Goal: Task Accomplishment & Management: Use online tool/utility

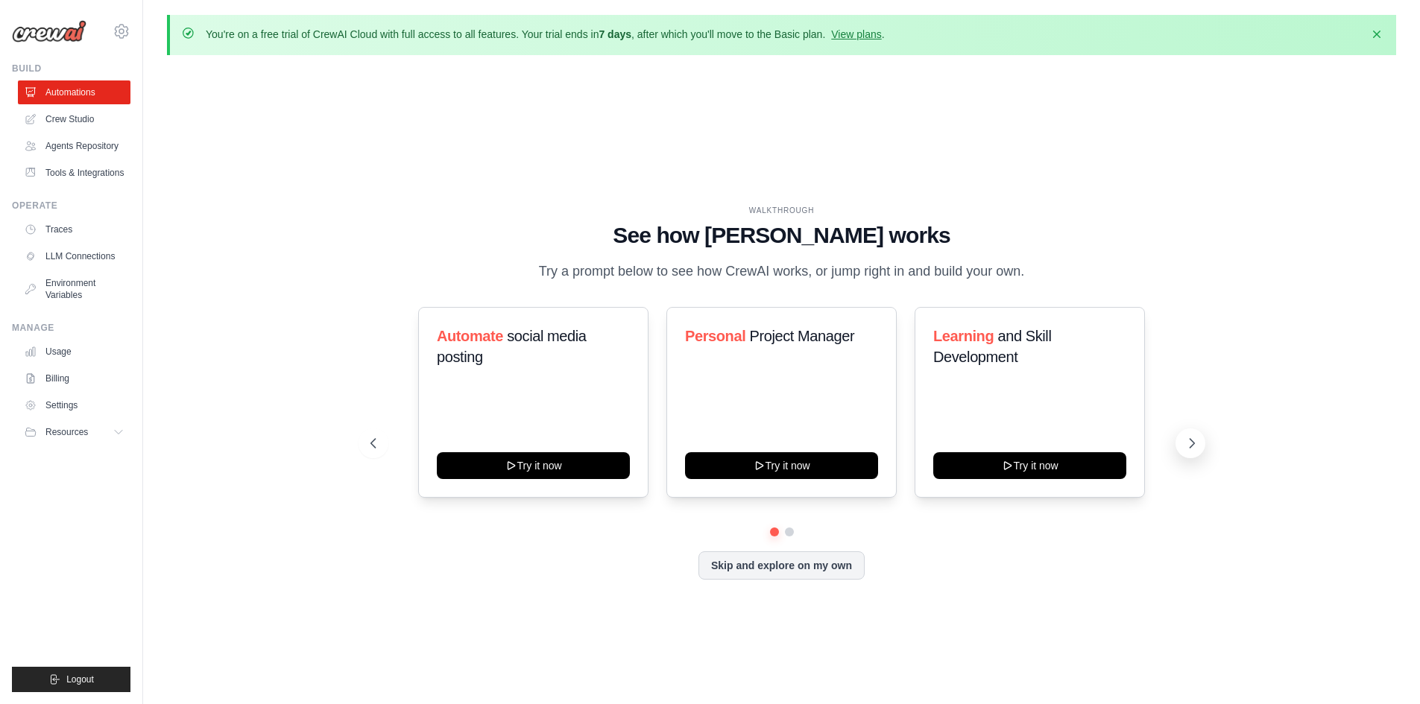
click at [1197, 451] on icon at bounding box center [1191, 443] width 15 height 15
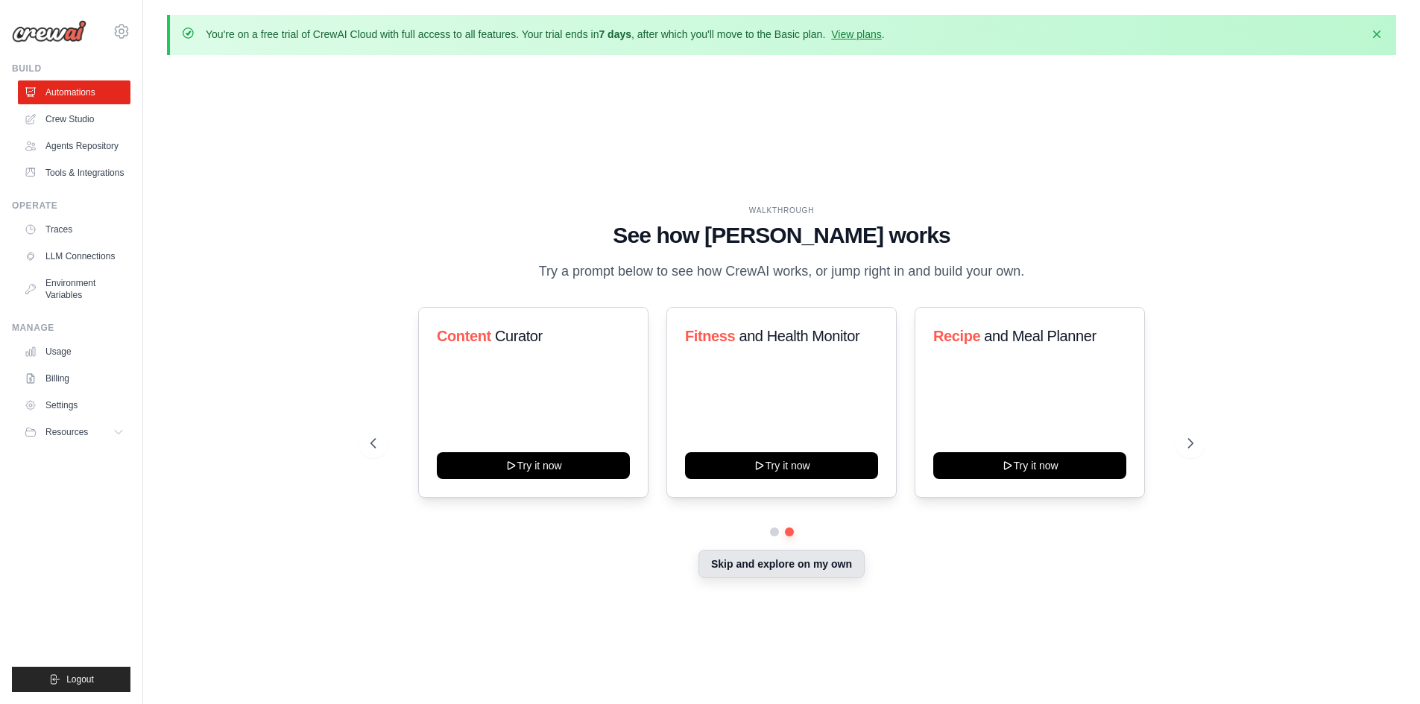
click at [835, 578] on button "Skip and explore on my own" at bounding box center [781, 564] width 166 height 28
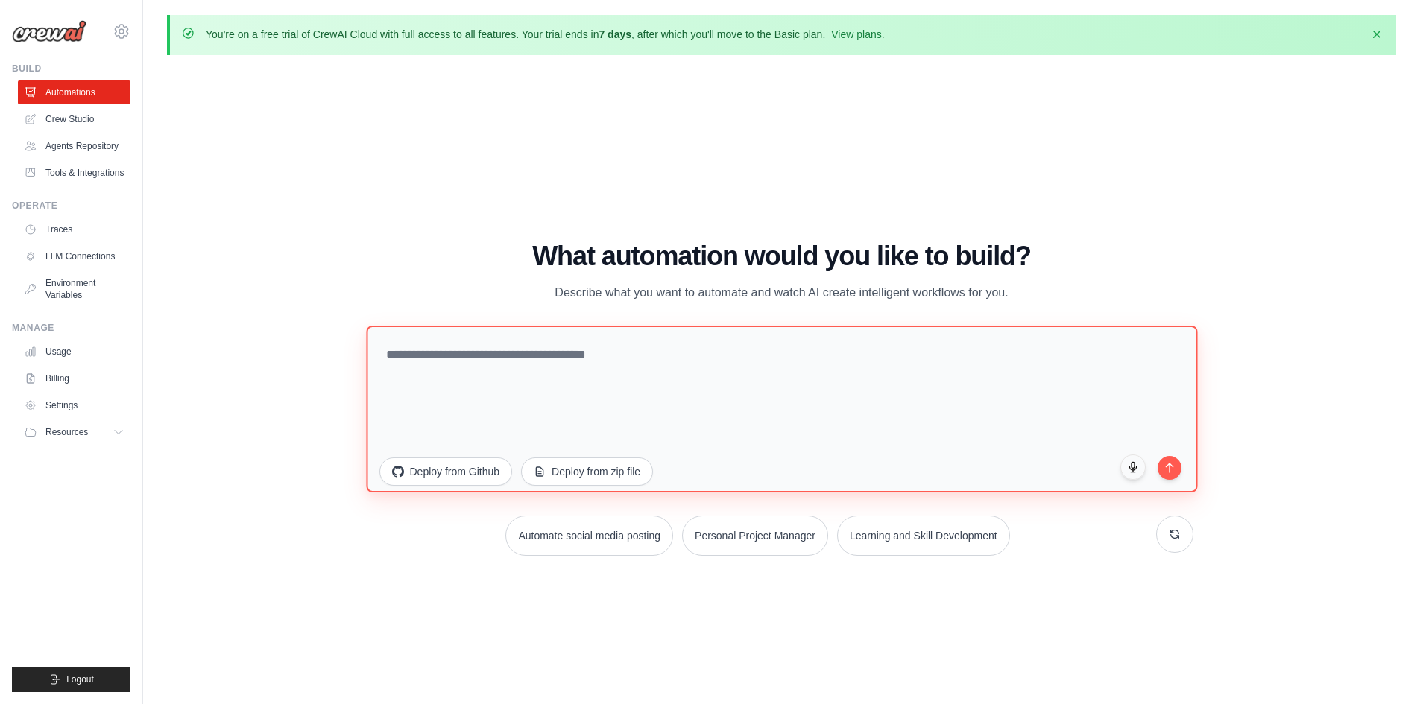
click at [549, 358] on textarea at bounding box center [781, 408] width 831 height 167
click at [530, 350] on textarea "To enrich screen reader interactions, please activate Accessibility in Grammarl…" at bounding box center [781, 408] width 831 height 167
click at [490, 366] on textarea "To enrich screen reader interactions, please activate Accessibility in Grammarl…" at bounding box center [781, 408] width 831 height 167
type textarea "*"
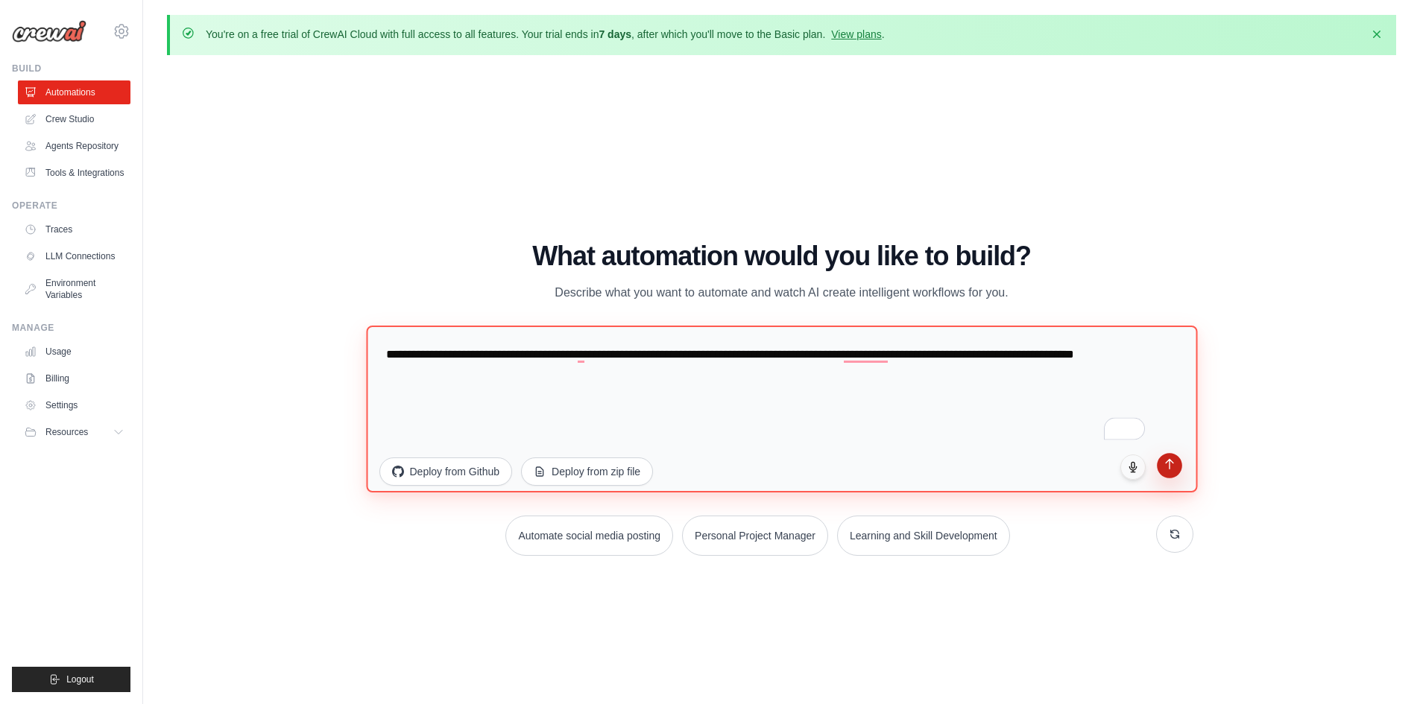
type textarea "**********"
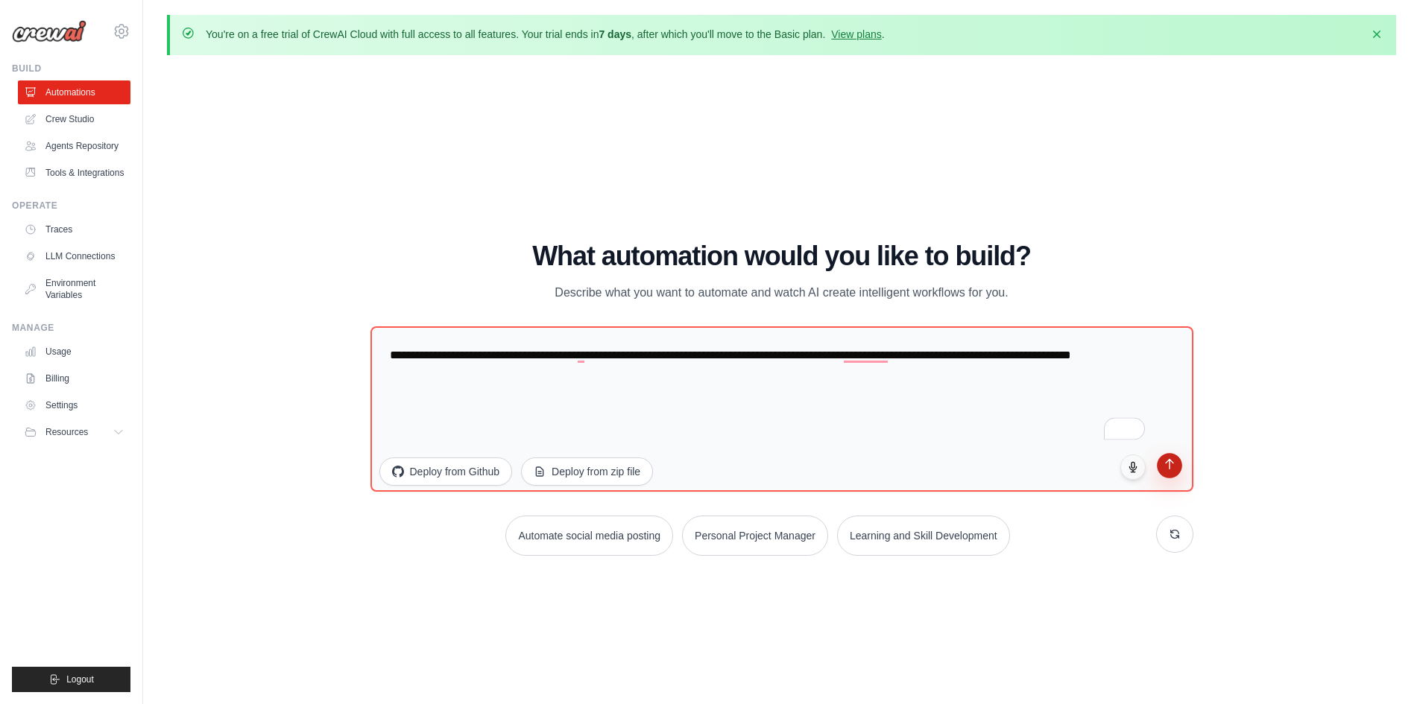
click at [1177, 468] on button "submit" at bounding box center [1168, 465] width 25 height 25
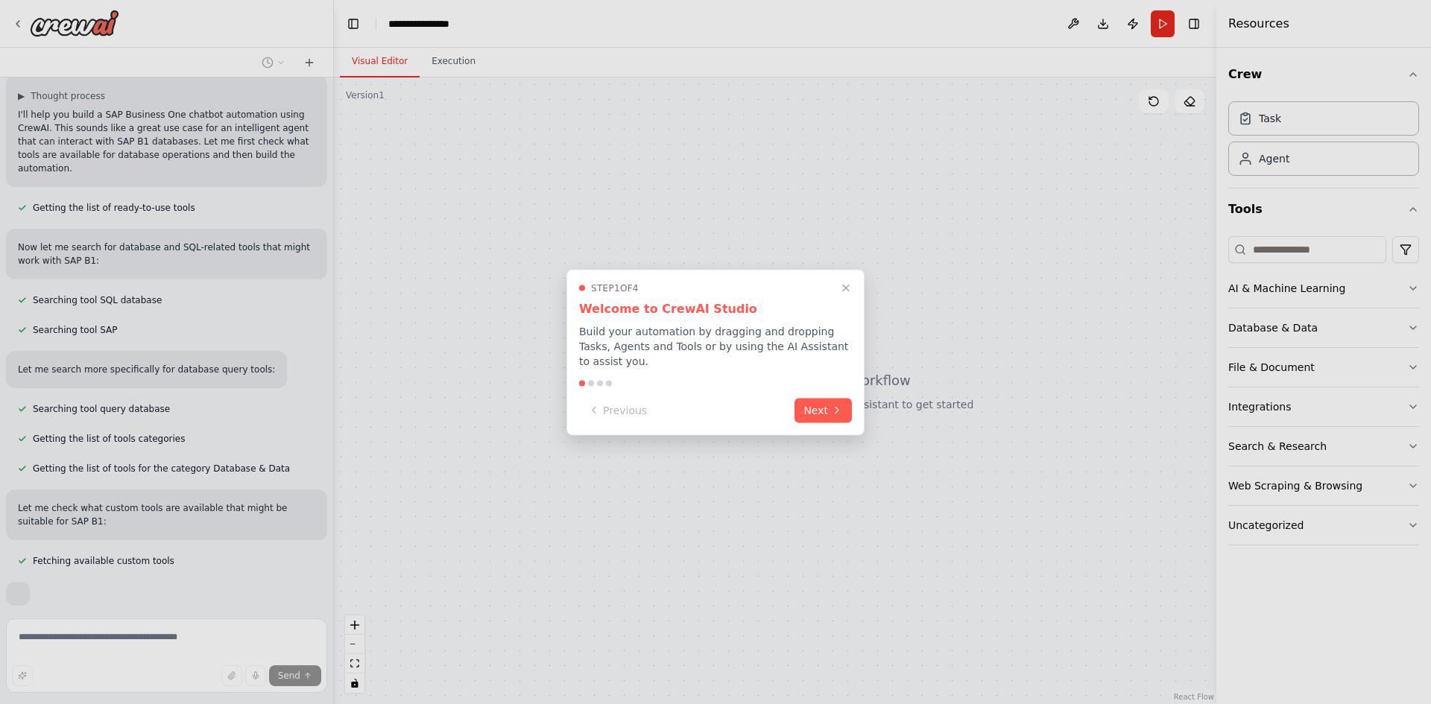
scroll to position [279, 0]
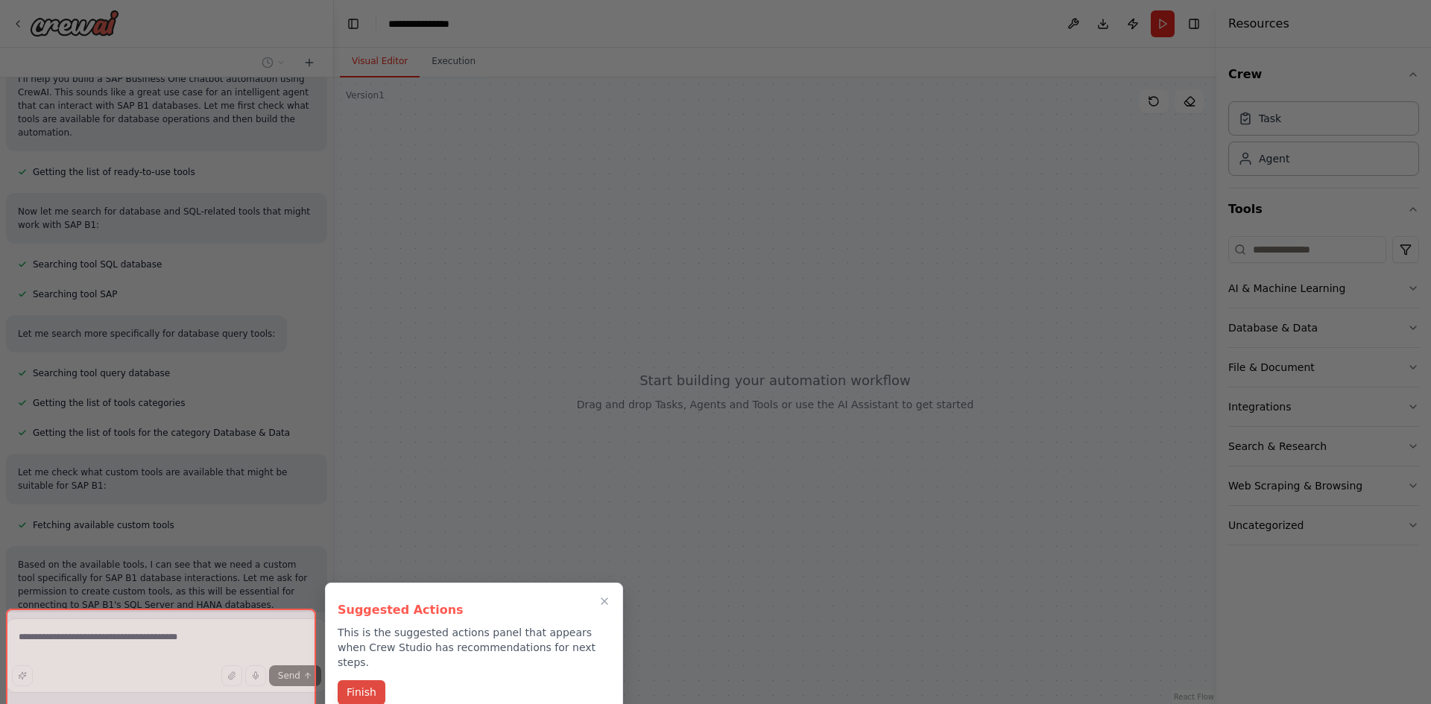
click at [373, 684] on button "Finish" at bounding box center [362, 692] width 48 height 25
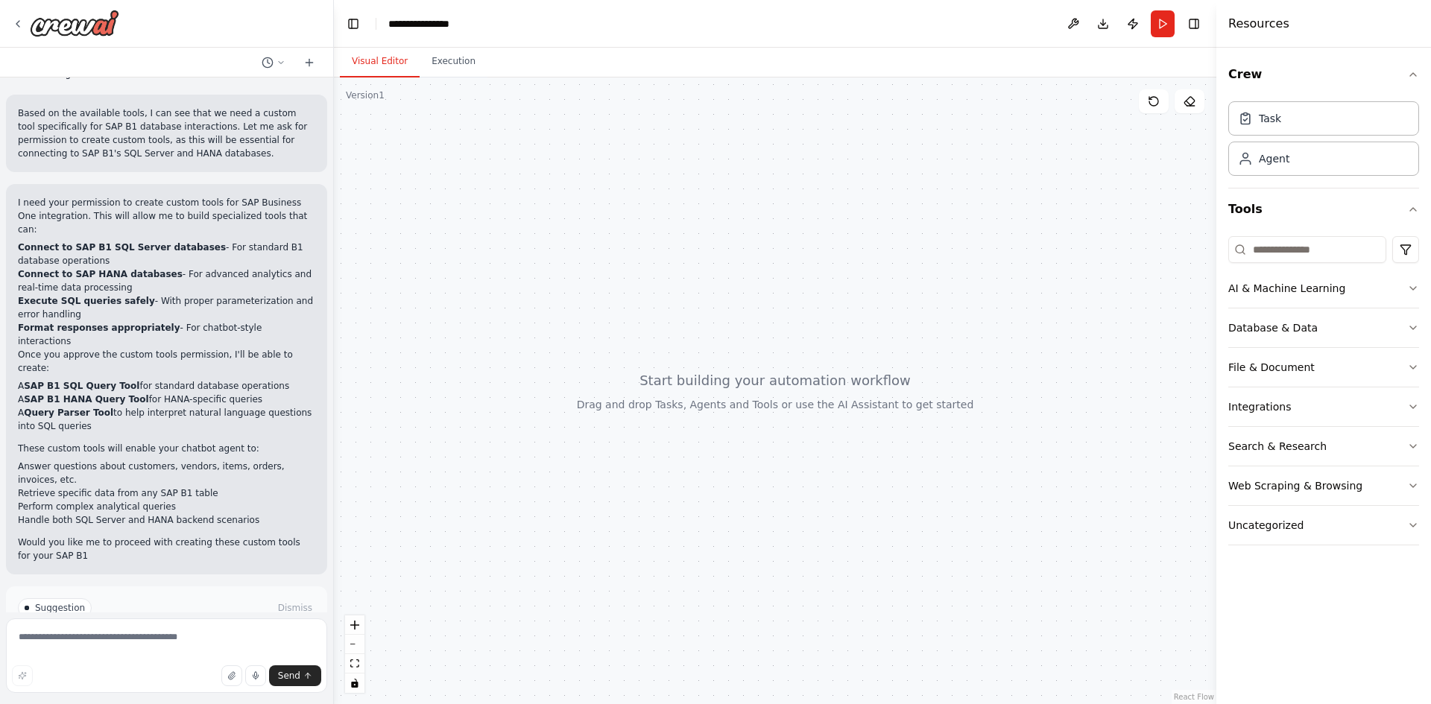
scroll to position [744, 0]
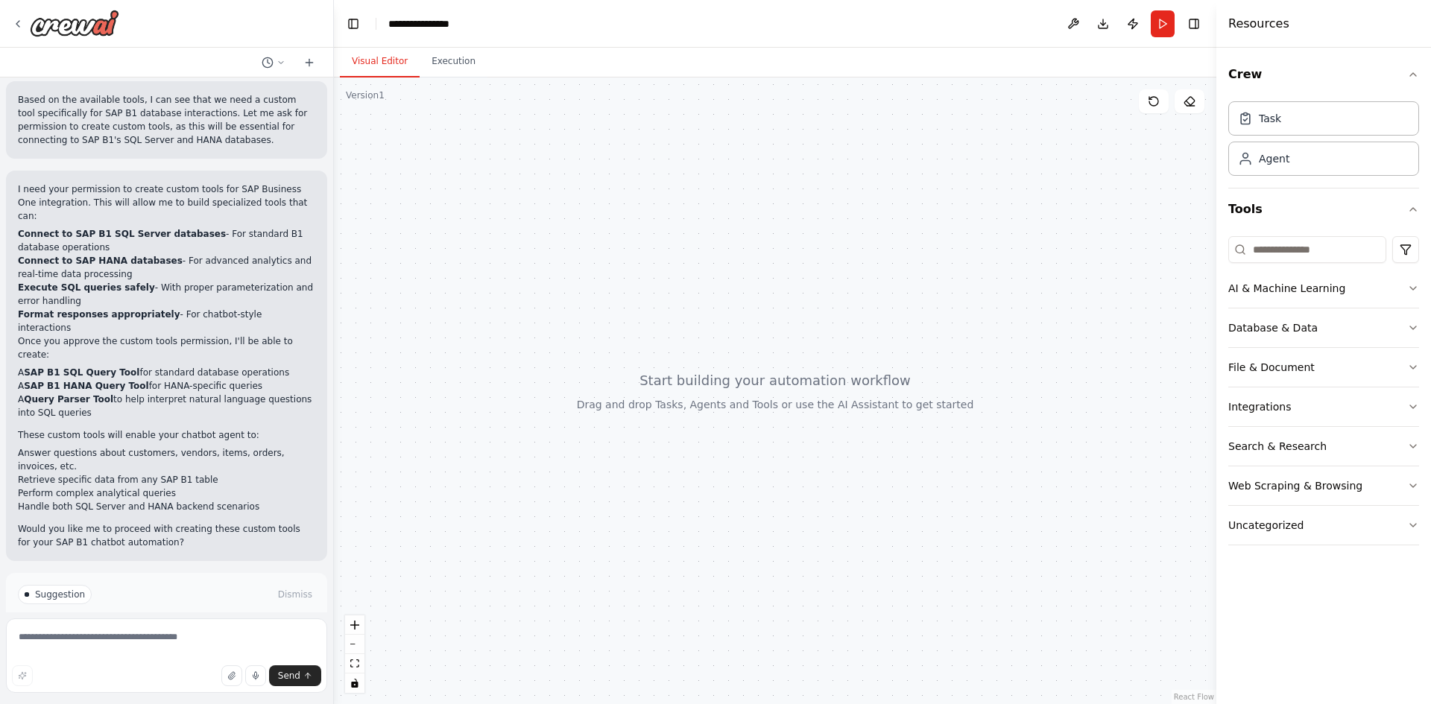
click at [171, 652] on span "Enable coding skills" at bounding box center [173, 658] width 88 height 12
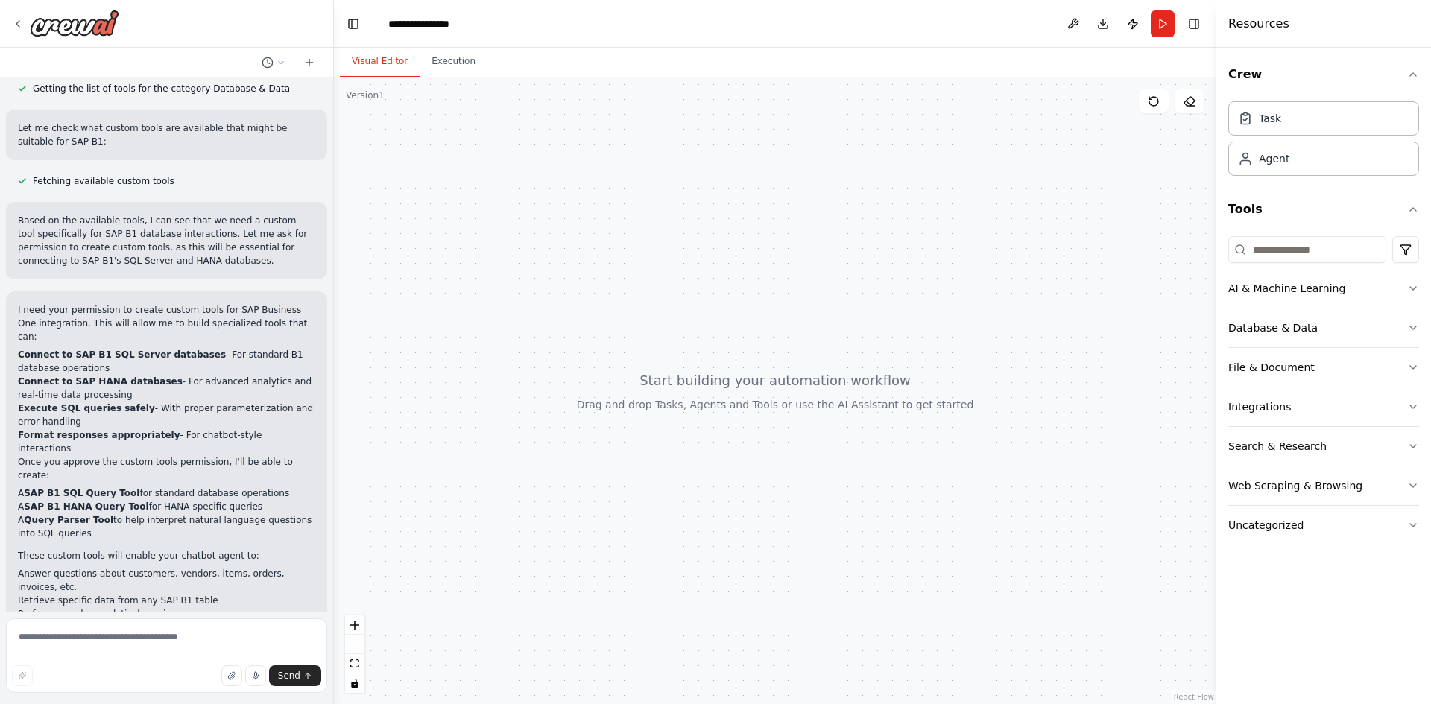
scroll to position [682, 0]
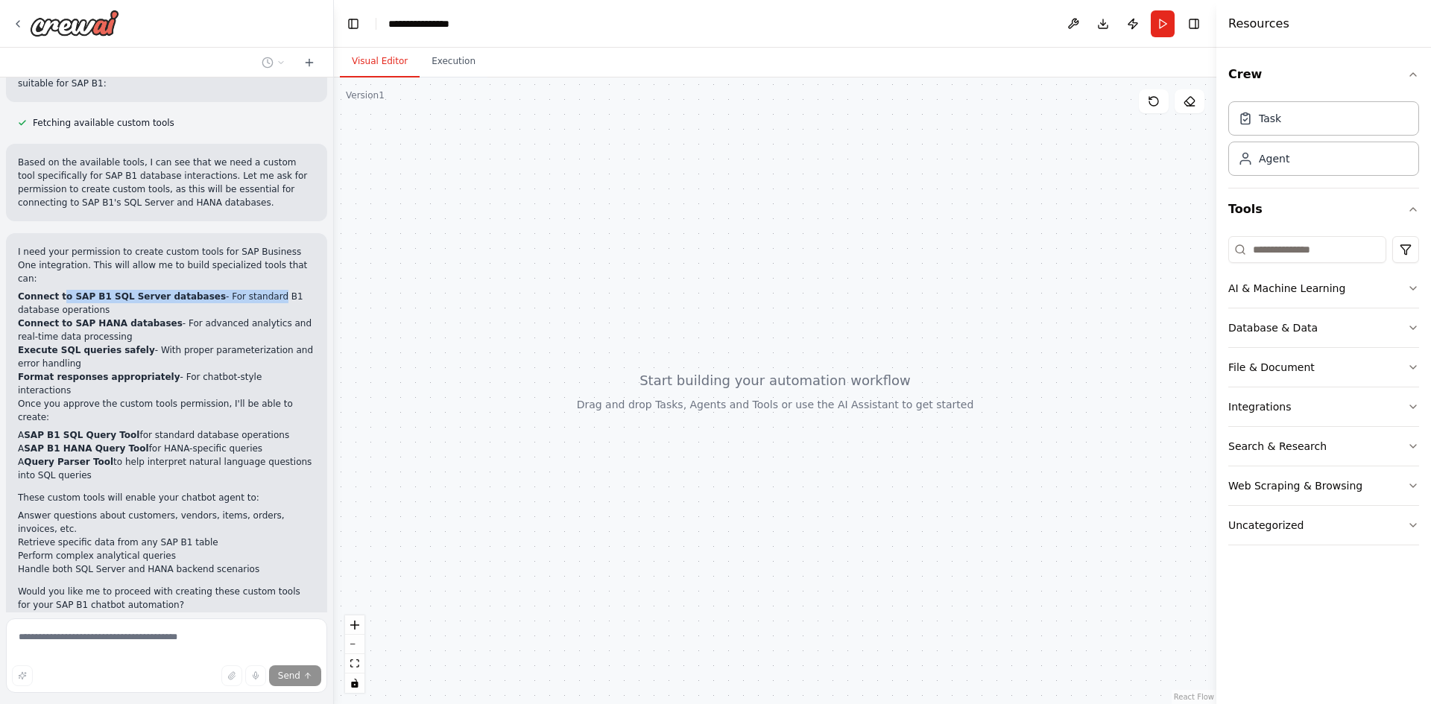
drag, startPoint x: 58, startPoint y: 254, endPoint x: 241, endPoint y: 259, distance: 182.6
click at [241, 290] on li "Connect to SAP B1 SQL Server databases - For standard B1 database operations" at bounding box center [166, 303] width 297 height 27
click at [253, 290] on li "Connect to SAP B1 SQL Server databases - For standard B1 database operations" at bounding box center [166, 303] width 297 height 27
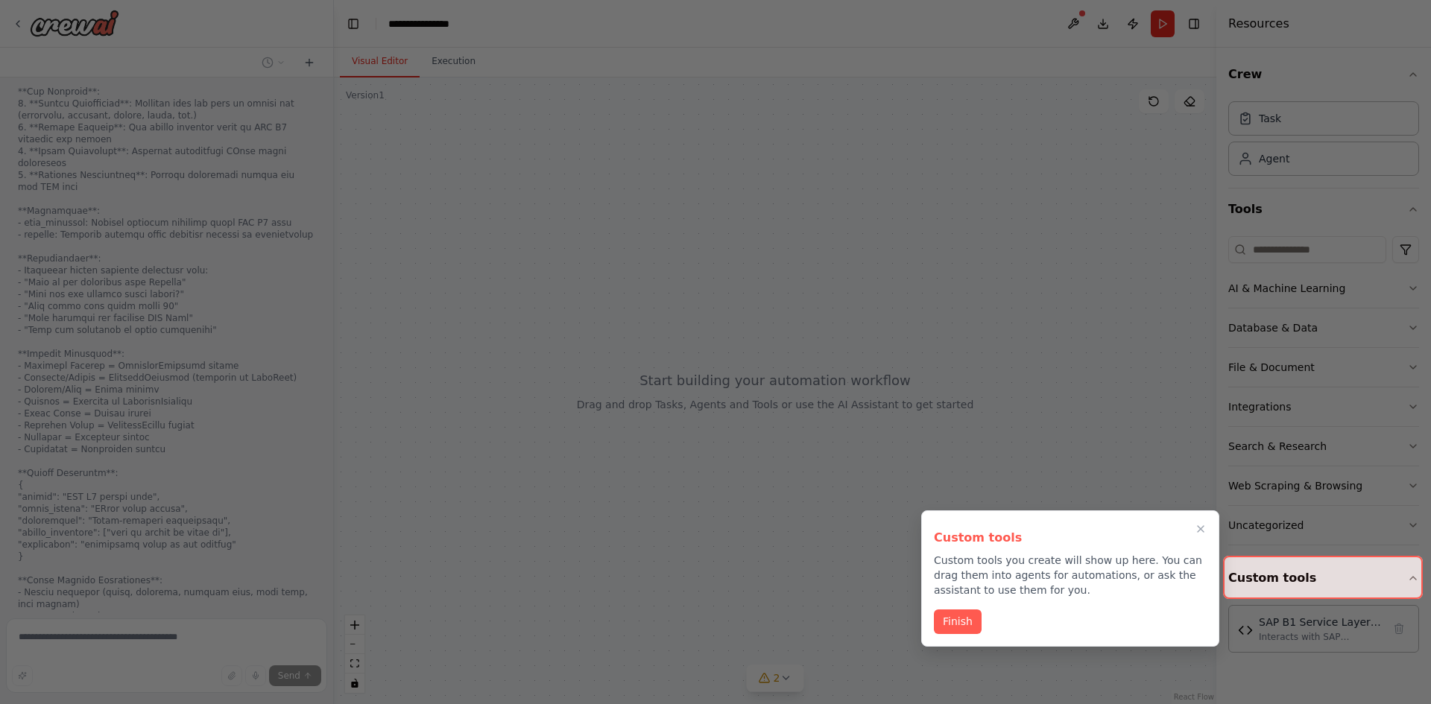
scroll to position [2938, 0]
click at [968, 629] on button "Finish" at bounding box center [958, 620] width 48 height 25
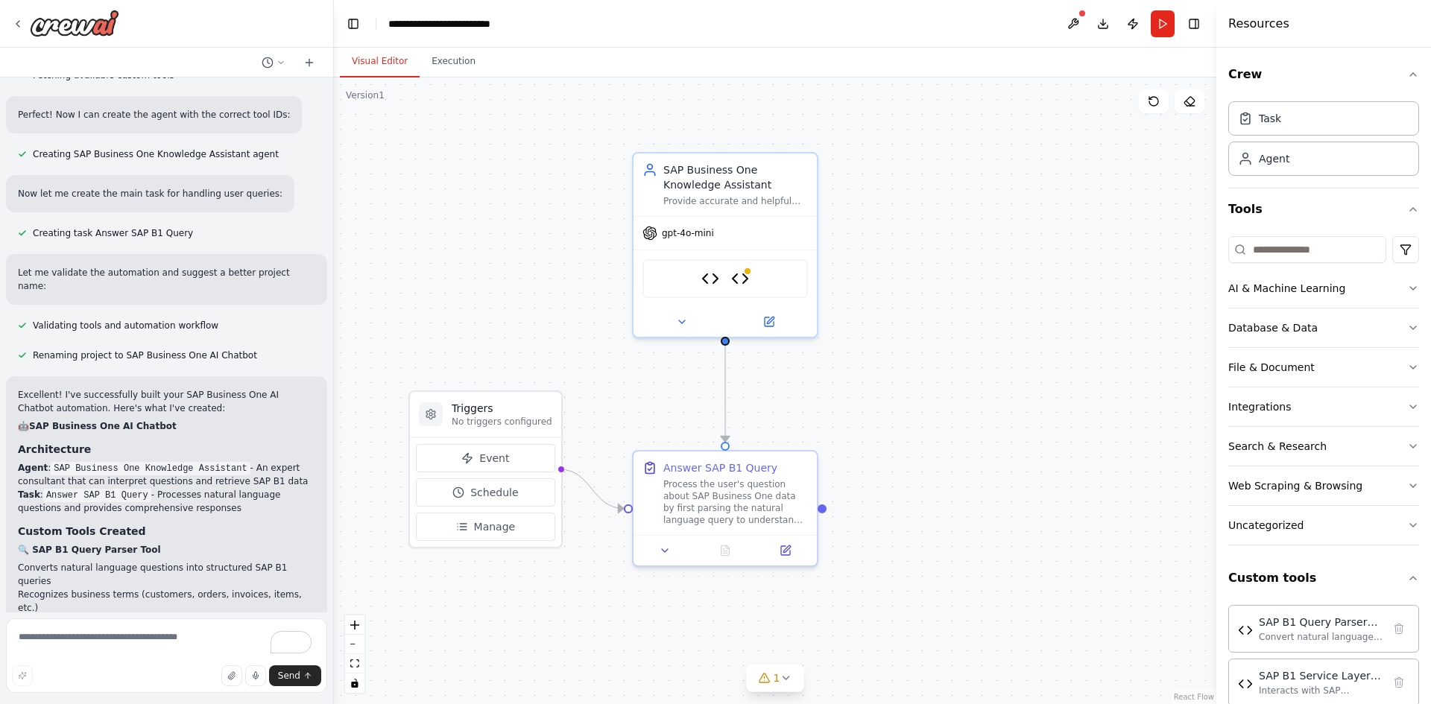
scroll to position [3831, 0]
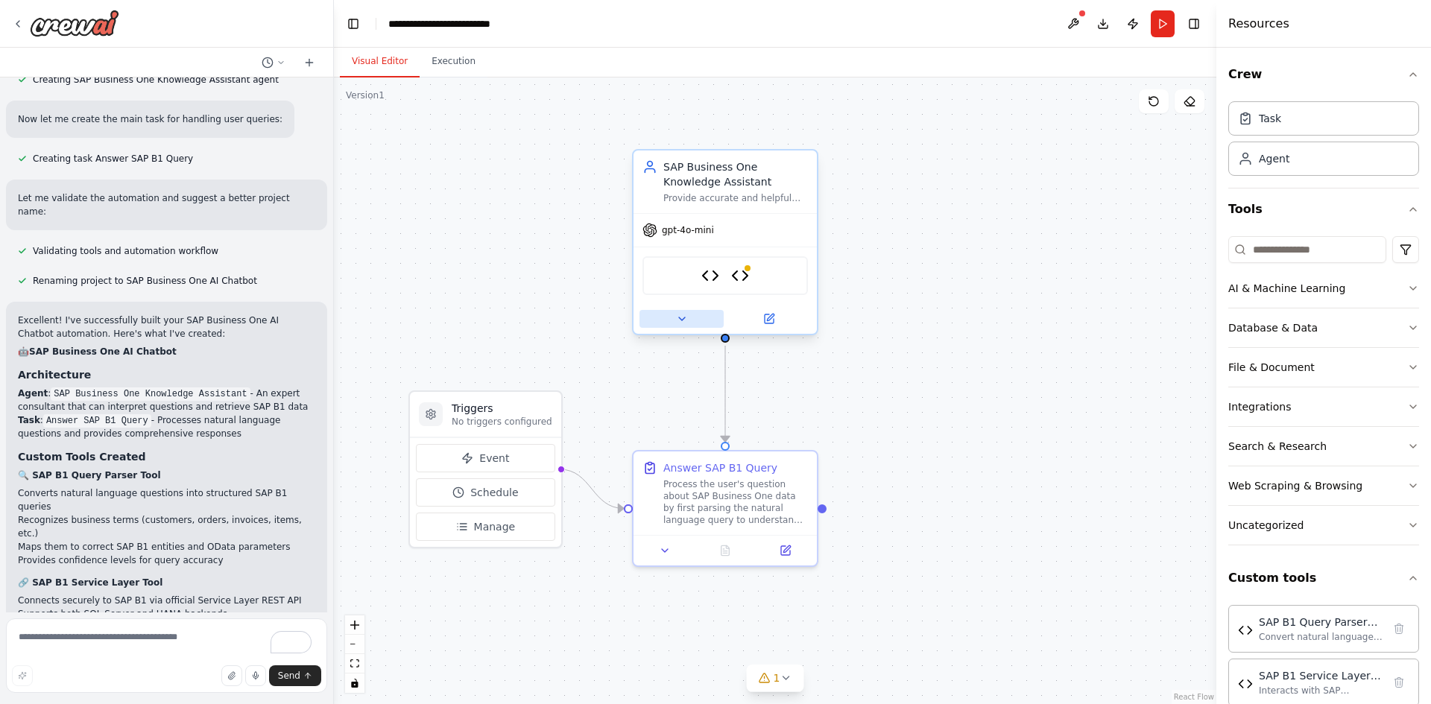
click at [699, 320] on button at bounding box center [681, 319] width 84 height 18
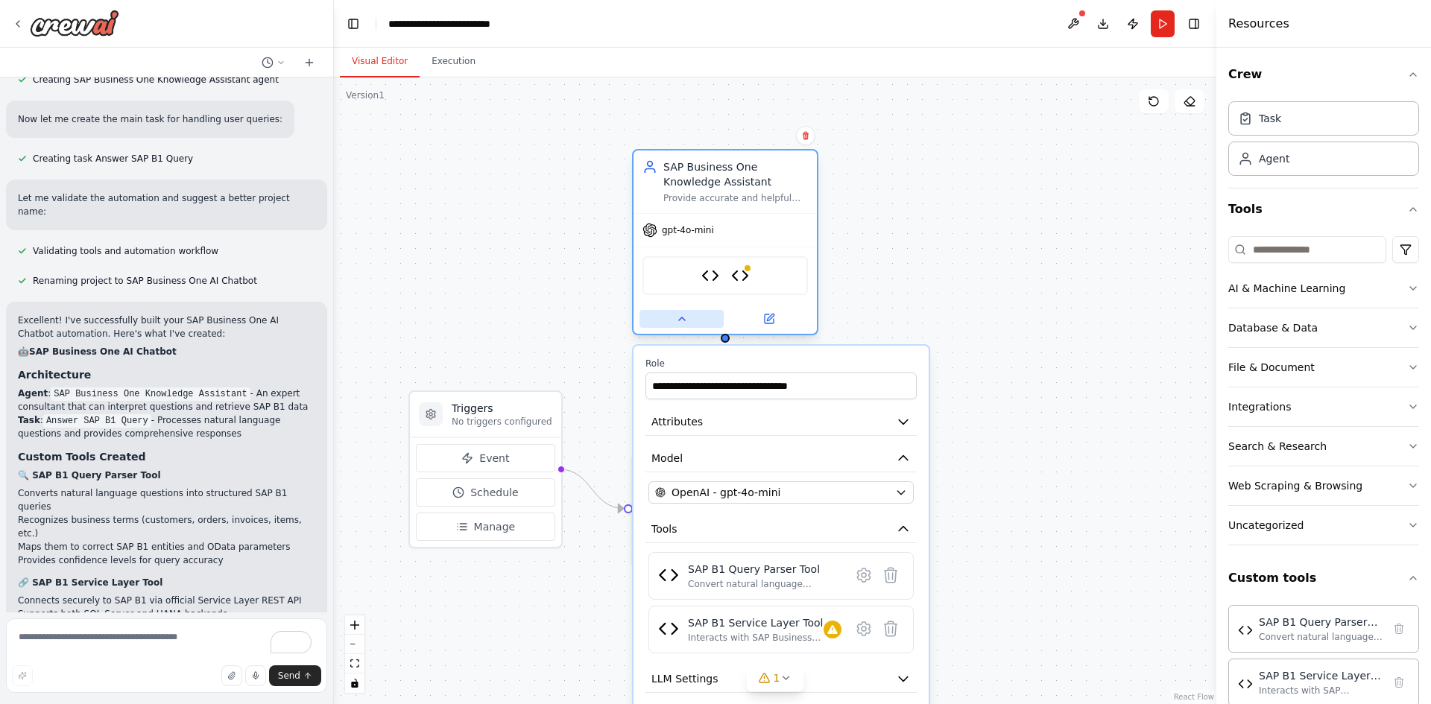
click at [699, 320] on button at bounding box center [681, 319] width 84 height 18
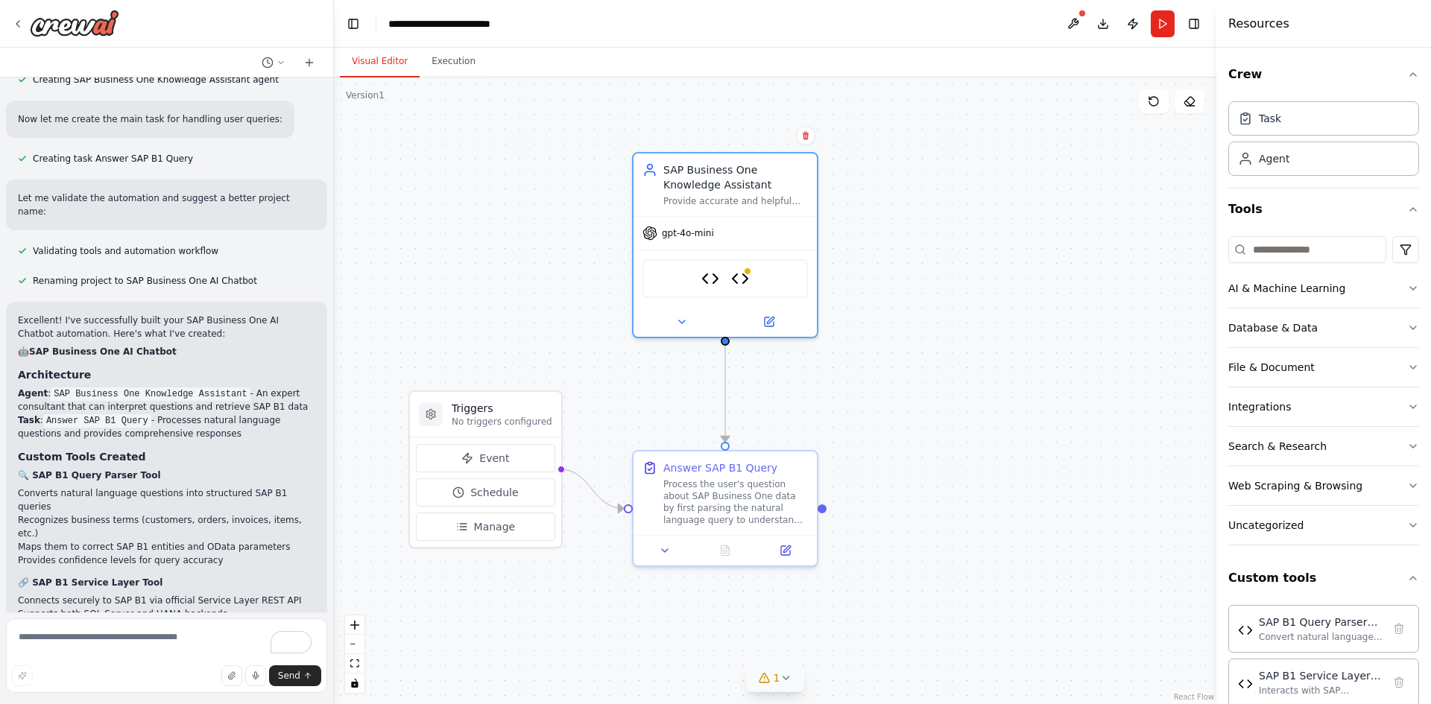
click at [776, 676] on span "1" at bounding box center [776, 678] width 7 height 15
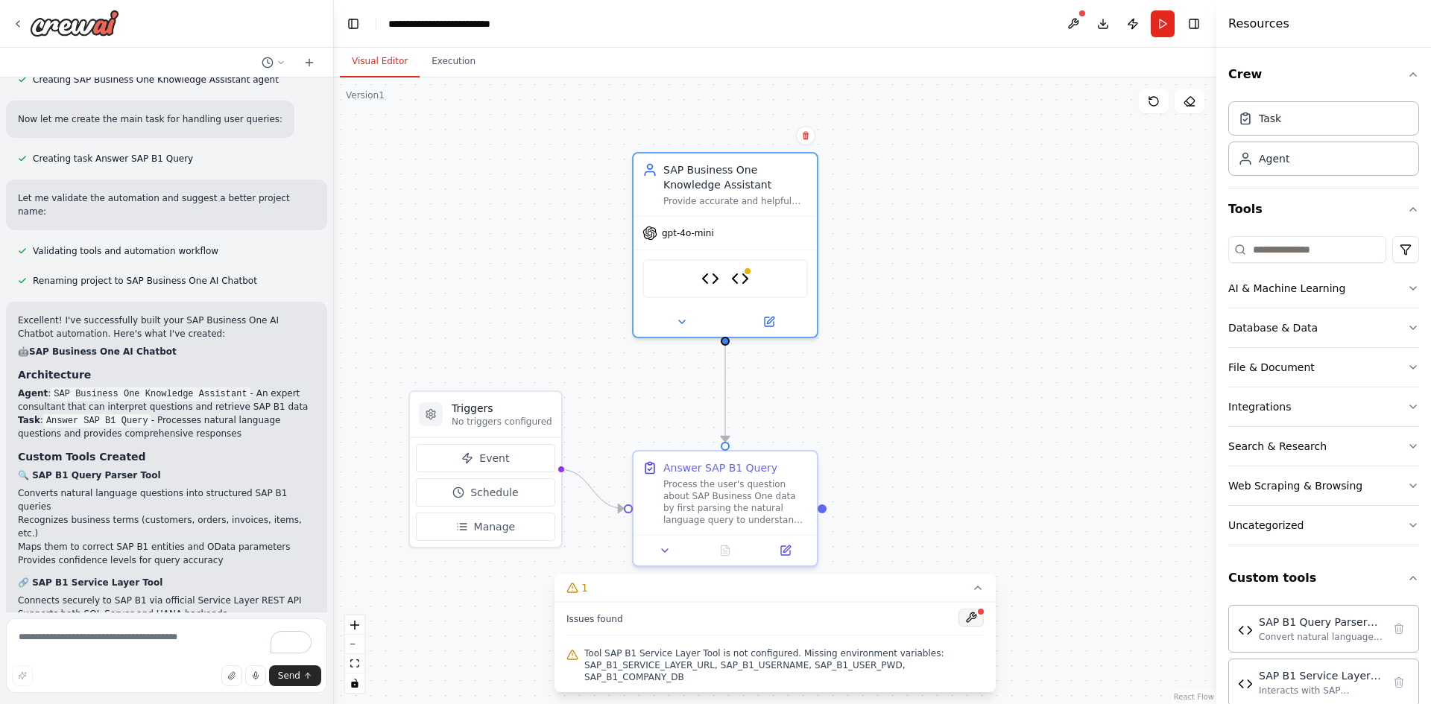
click at [978, 627] on button at bounding box center [970, 618] width 25 height 18
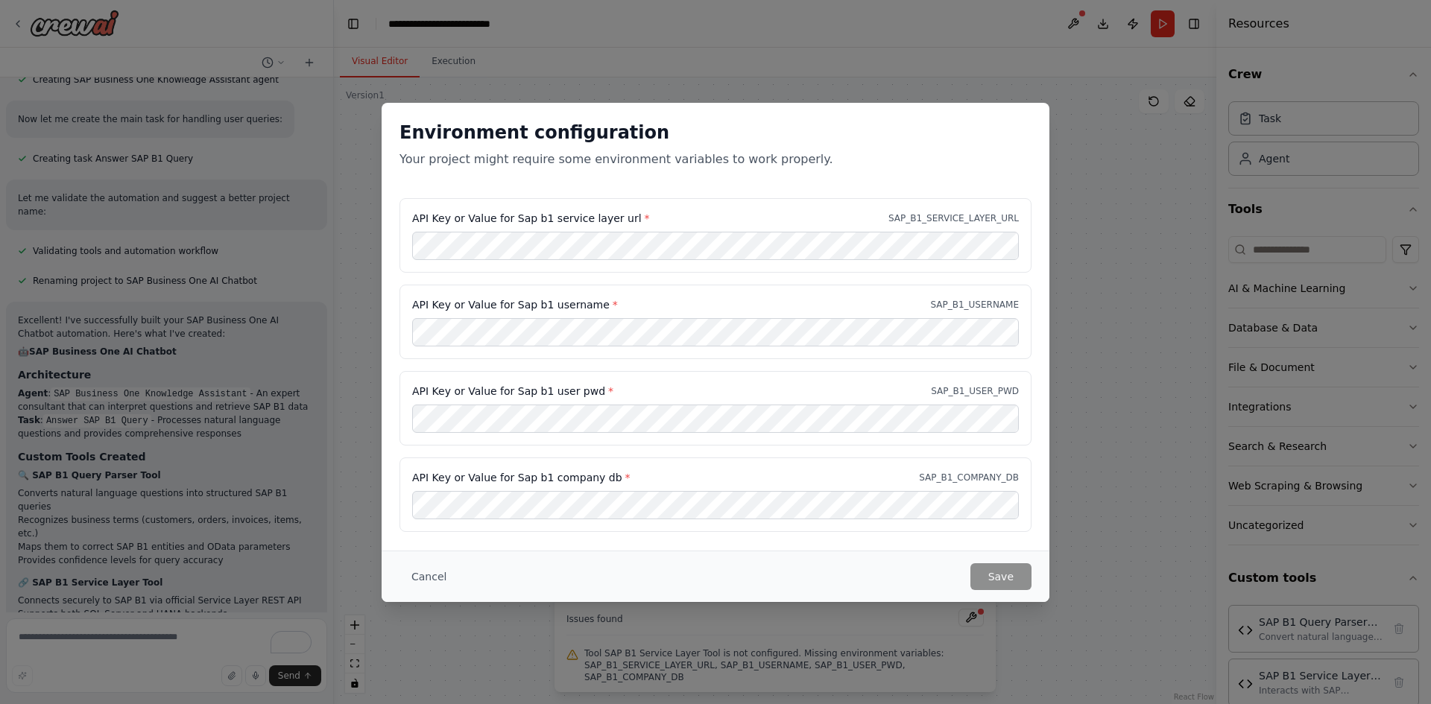
click at [680, 48] on div "Environment configuration Your project might require some environment variables…" at bounding box center [715, 352] width 1431 height 704
click at [426, 577] on button "Cancel" at bounding box center [428, 576] width 59 height 27
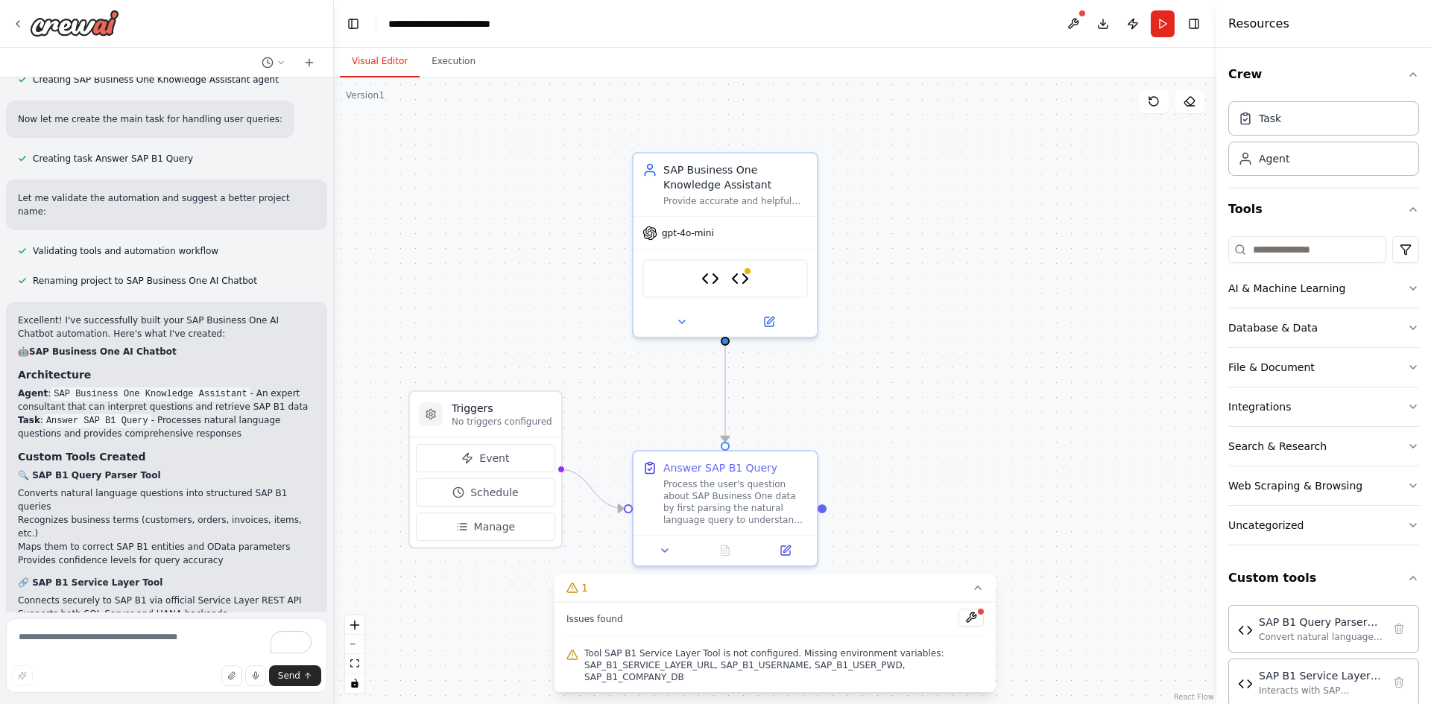
scroll to position [3905, 0]
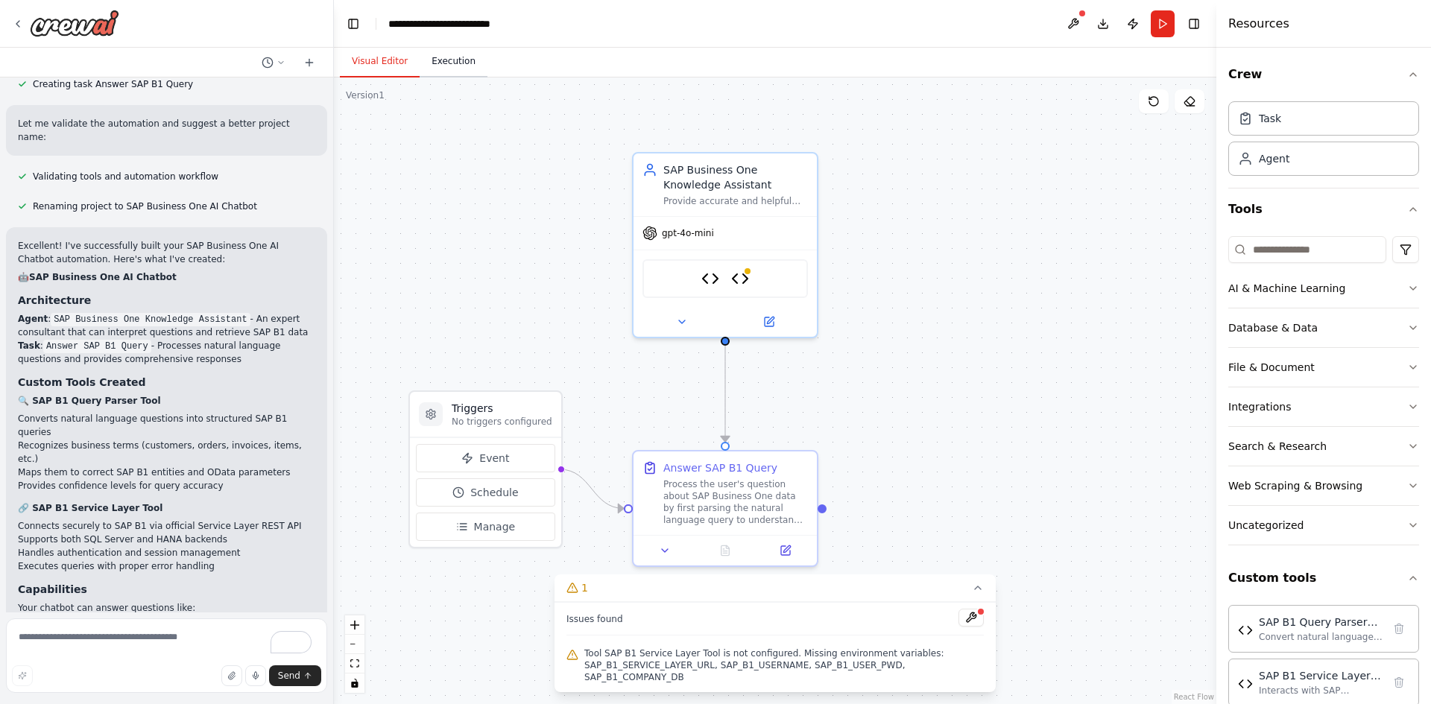
click at [437, 68] on button "Execution" at bounding box center [454, 61] width 68 height 31
click at [359, 65] on button "Visual Editor" at bounding box center [380, 61] width 80 height 31
click at [1095, 20] on button "Download" at bounding box center [1103, 23] width 24 height 27
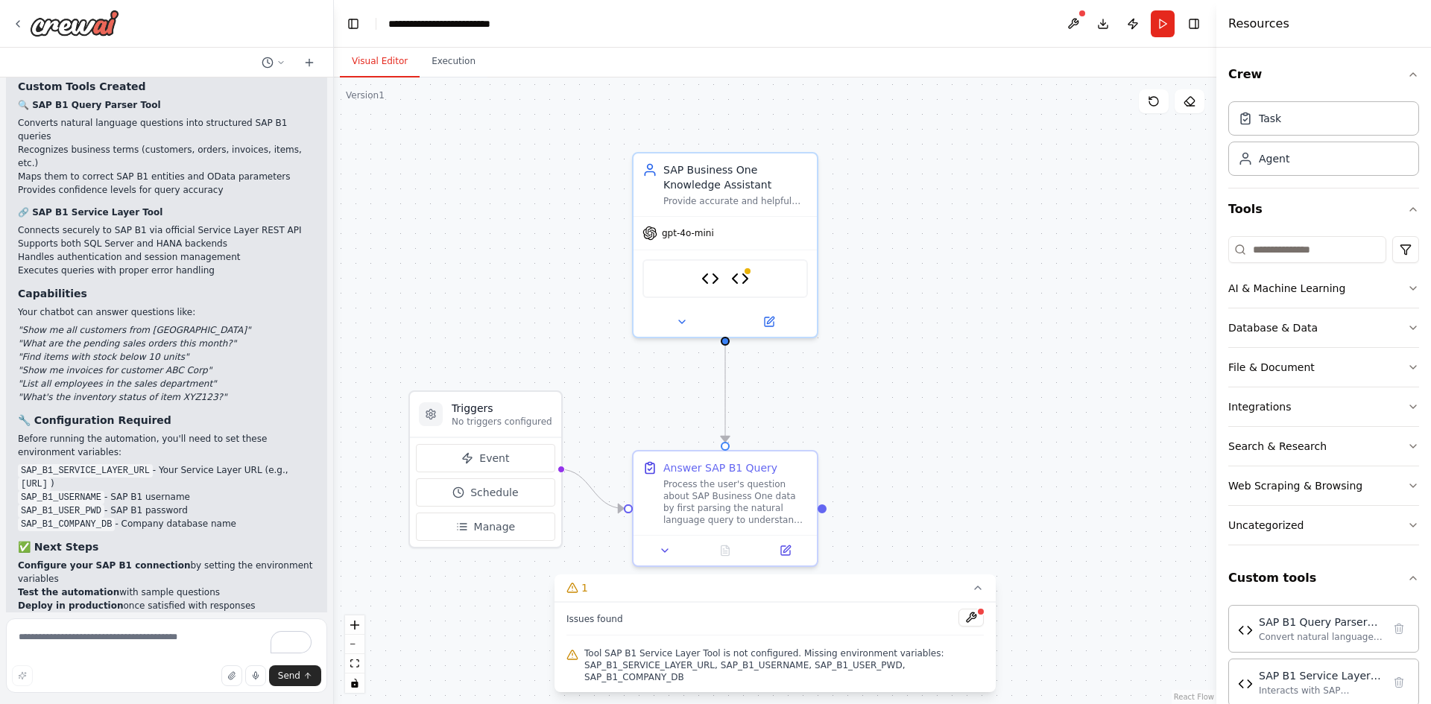
scroll to position [4203, 0]
click at [236, 583] on li "Test the automation with sample questions" at bounding box center [166, 589] width 297 height 13
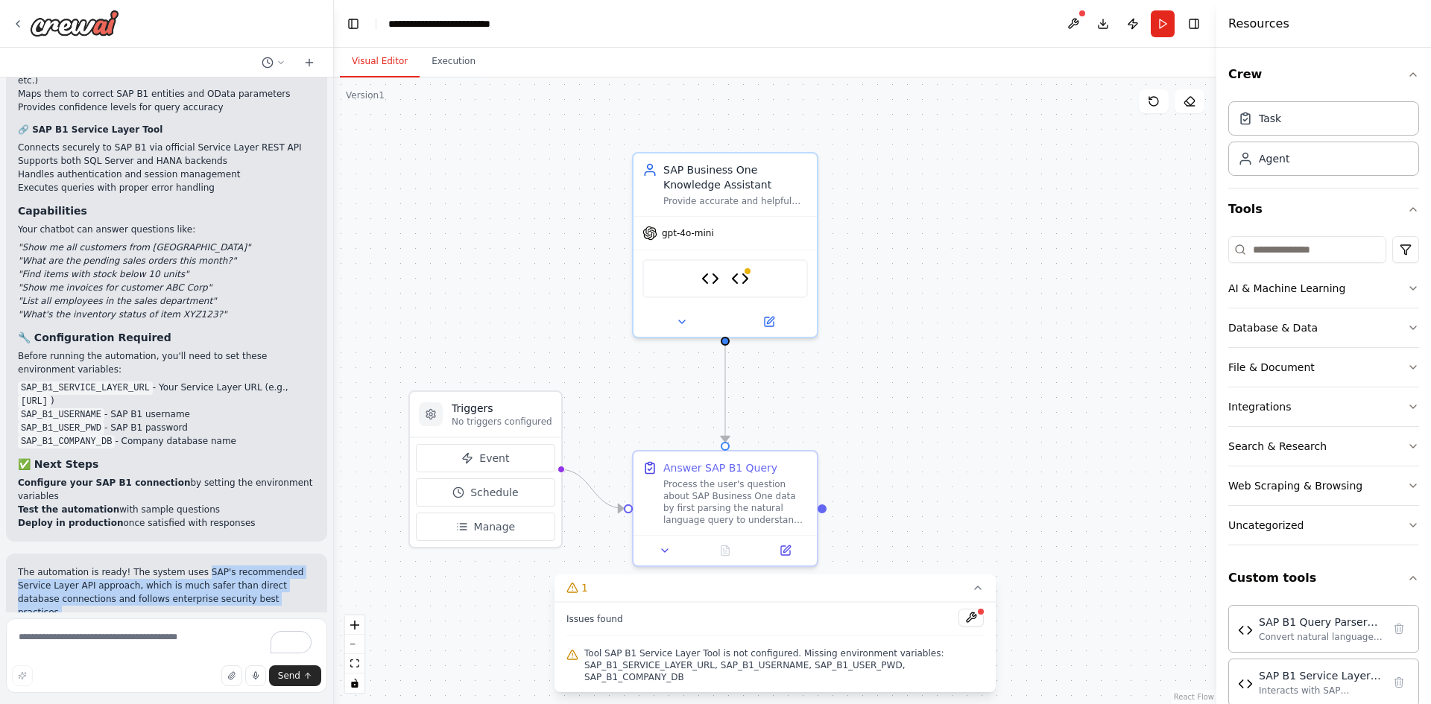
drag, startPoint x: 184, startPoint y: 389, endPoint x: 260, endPoint y: 411, distance: 79.2
click at [260, 566] on p "The automation is ready! The system uses SAP's recommended Service Layer API ap…" at bounding box center [166, 593] width 297 height 54
drag, startPoint x: 51, startPoint y: 434, endPoint x: 209, endPoint y: 434, distance: 158.7
click at [209, 624] on p "Would you like me to make any adjustments to the agent's behavior, add addition…" at bounding box center [166, 644] width 297 height 40
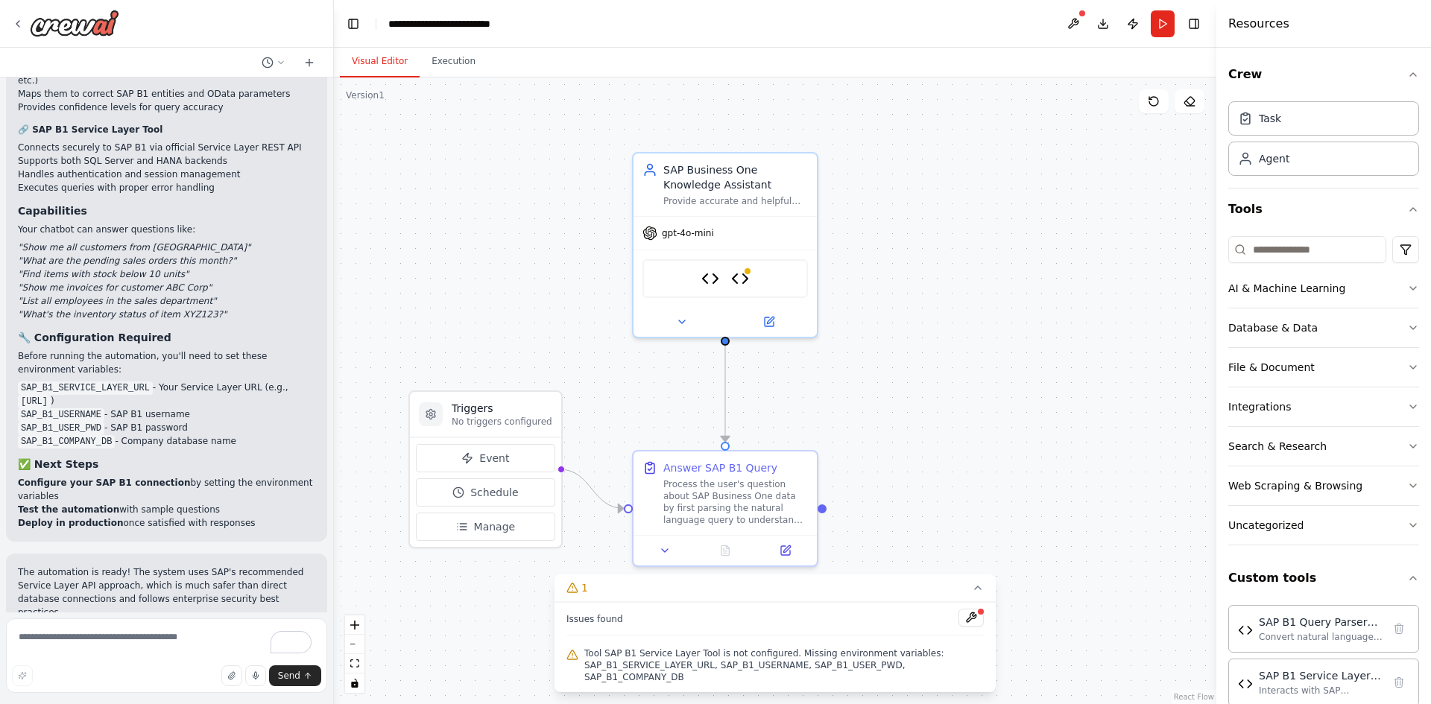
drag, startPoint x: 224, startPoint y: 464, endPoint x: 83, endPoint y: 646, distance: 230.0
click at [224, 624] on p "Would you like me to make any adjustments to the agent's behavior, add addition…" at bounding box center [166, 644] width 297 height 40
click at [72, 637] on textarea "To enrich screen reader interactions, please activate Accessibility in Grammarl…" at bounding box center [166, 655] width 321 height 75
type textarea "**********"
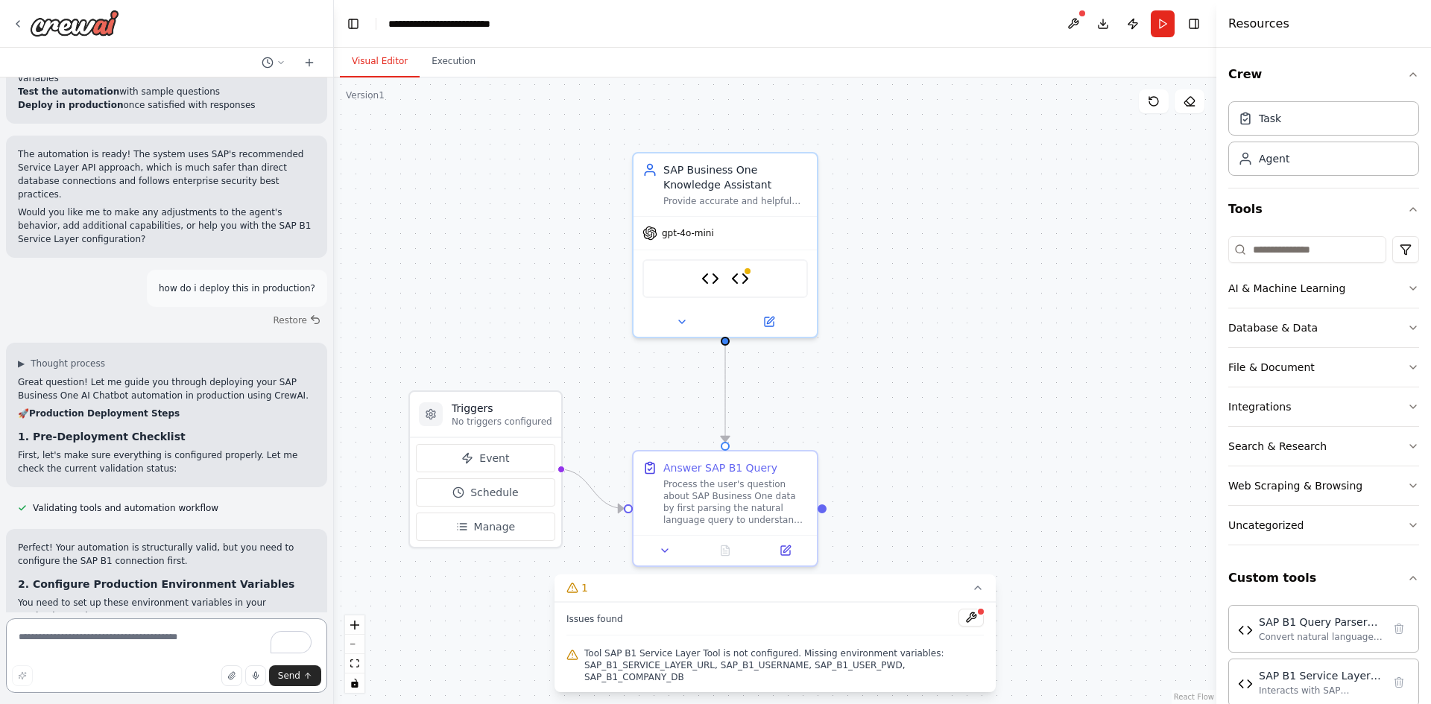
scroll to position [4753, 0]
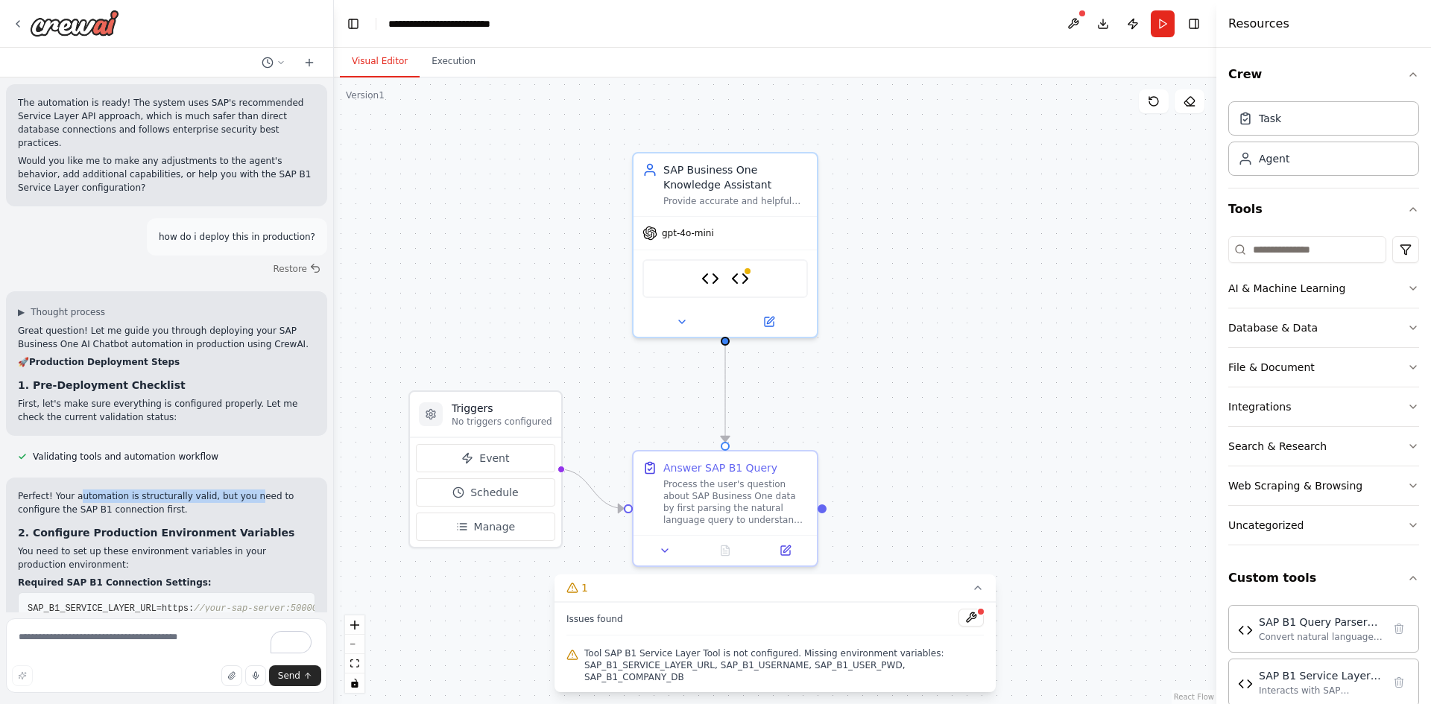
drag, startPoint x: 72, startPoint y: 305, endPoint x: 234, endPoint y: 304, distance: 161.7
click at [234, 490] on p "Perfect! Your automation is structurally valid, but you need to configure the S…" at bounding box center [166, 503] width 297 height 27
click at [178, 490] on p "Perfect! Your automation is structurally valid, but you need to configure the S…" at bounding box center [166, 503] width 297 height 27
drag, startPoint x: 189, startPoint y: 299, endPoint x: 149, endPoint y: 320, distance: 45.3
click at [219, 490] on p "Perfect! Your automation is structurally valid, but you need to configure the S…" at bounding box center [166, 503] width 297 height 27
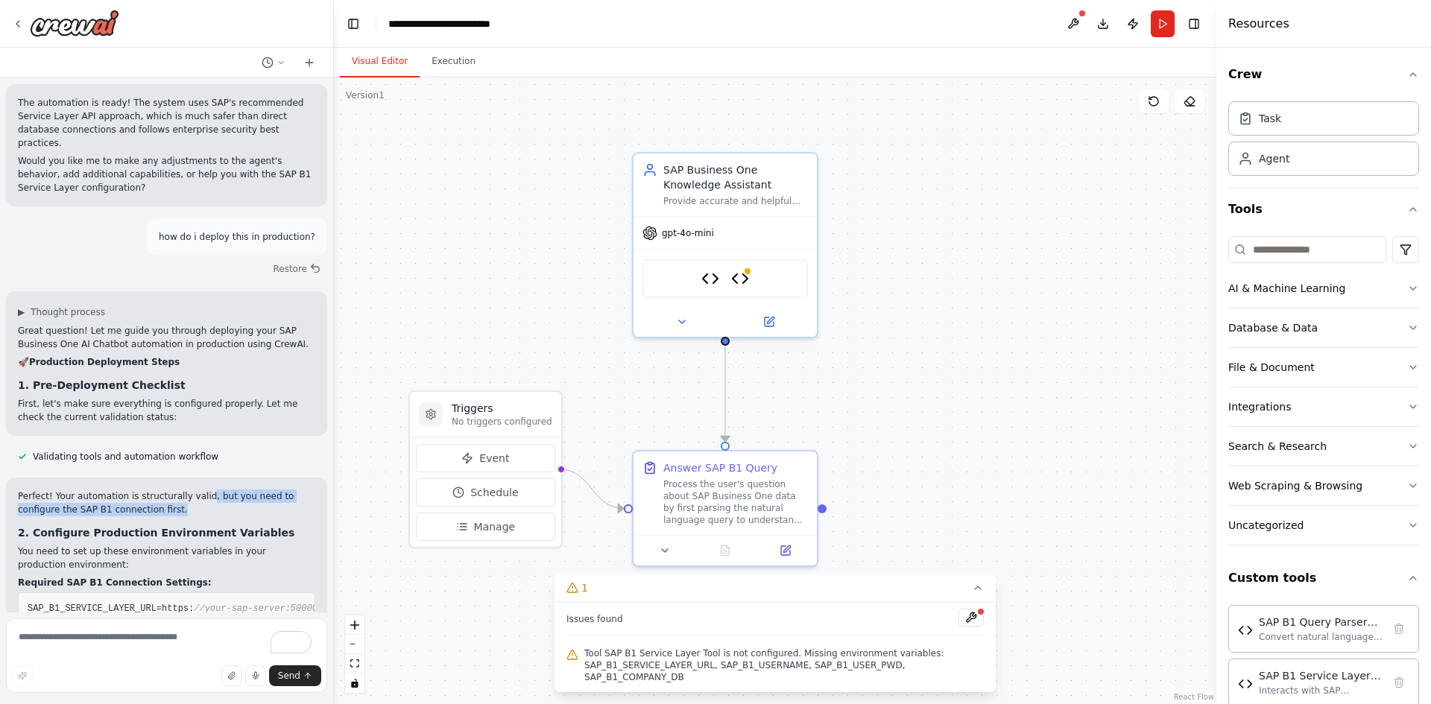
click at [135, 490] on p "Perfect! Your automation is structurally valid, but you need to configure the S…" at bounding box center [166, 503] width 297 height 27
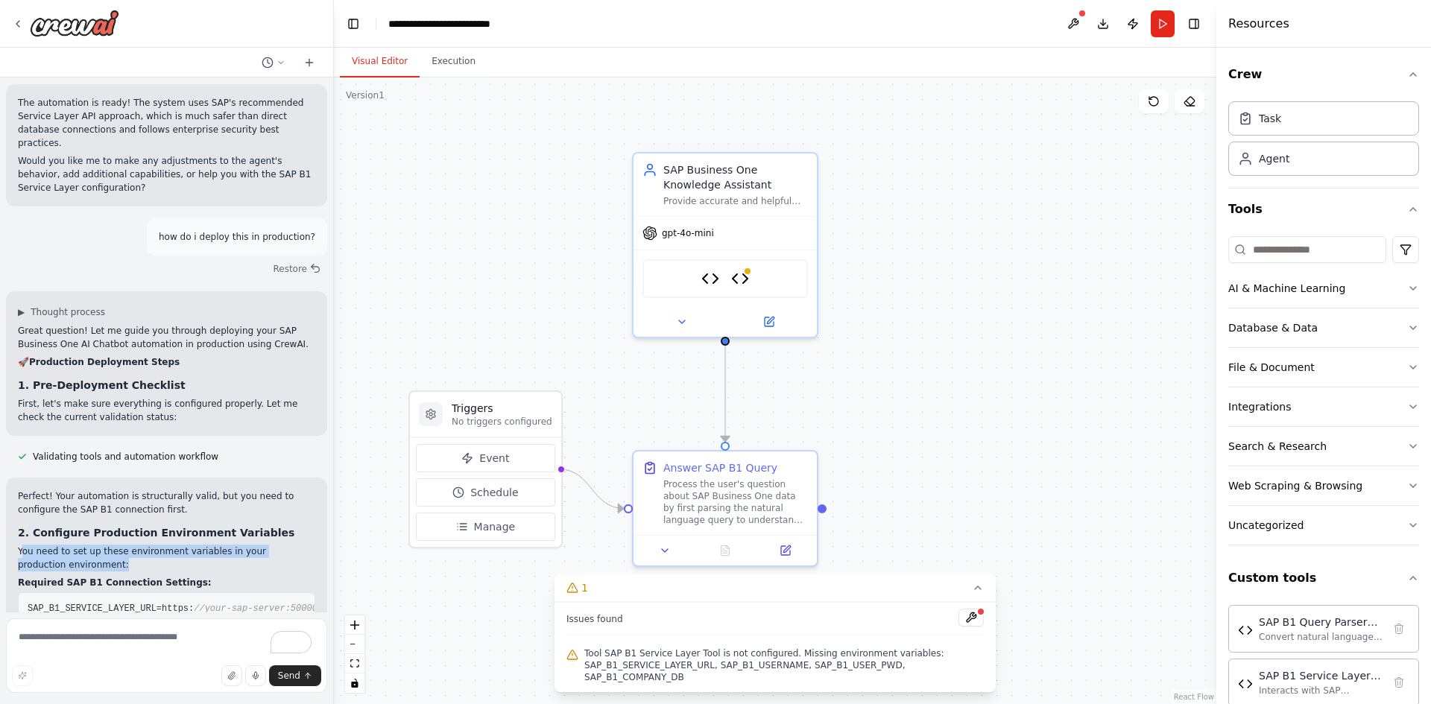
drag, startPoint x: 48, startPoint y: 361, endPoint x: 281, endPoint y: 370, distance: 232.7
click at [281, 545] on p "You need to set up these environment variables in your production environment:" at bounding box center [166, 558] width 297 height 27
click at [228, 545] on p "You need to set up these environment variables in your production environment:" at bounding box center [166, 558] width 297 height 27
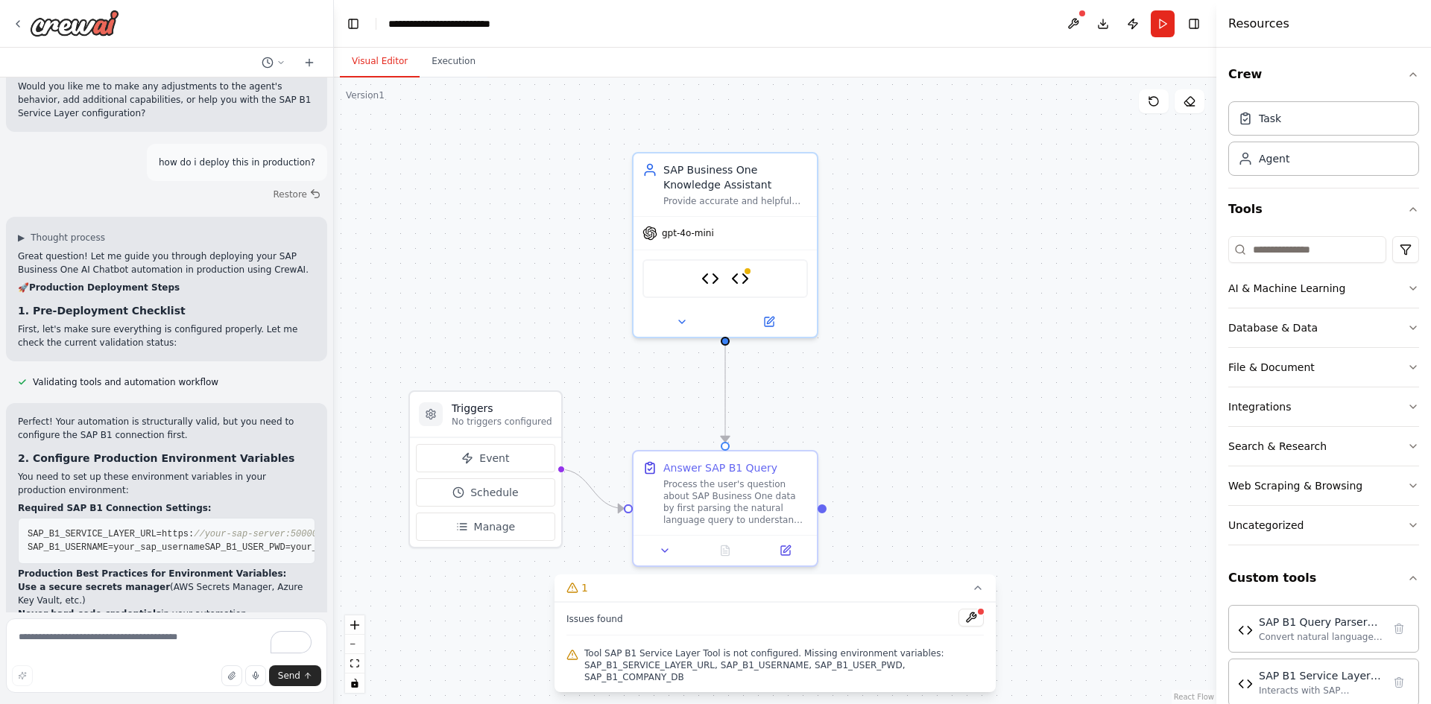
drag, startPoint x: 16, startPoint y: 470, endPoint x: 250, endPoint y: 473, distance: 234.0
click at [250, 473] on div "Perfect! Your automation is structurally valid, but you need to configure the S…" at bounding box center [166, 673] width 321 height 541
click at [246, 634] on li "Enable certificate validation for SSL connections" at bounding box center [166, 640] width 297 height 13
drag, startPoint x: 19, startPoint y: 484, endPoint x: 230, endPoint y: 493, distance: 211.8
click at [230, 493] on div "Perfect! Your automation is structurally valid, but you need to configure the S…" at bounding box center [166, 673] width 297 height 517
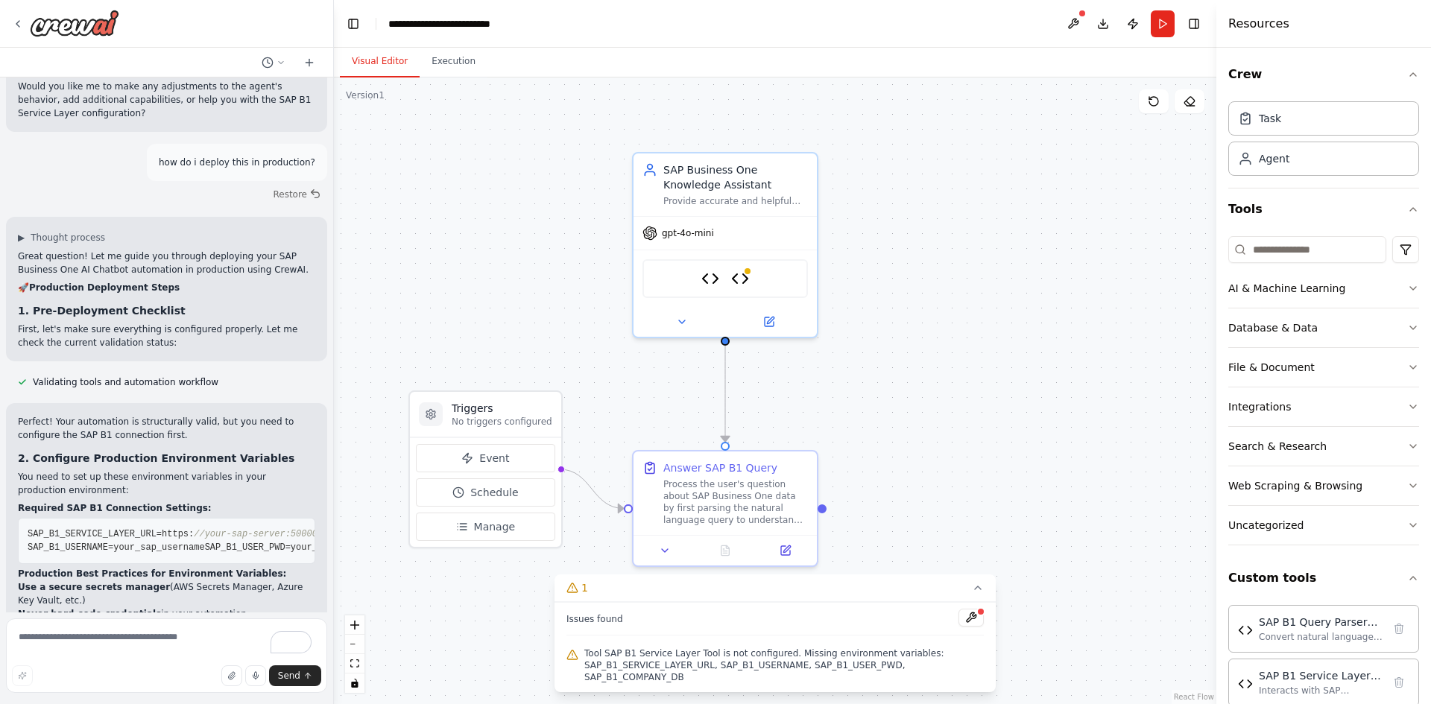
click at [226, 656] on h3 "3. SAP B1 Service Layer Setup" at bounding box center [166, 663] width 297 height 15
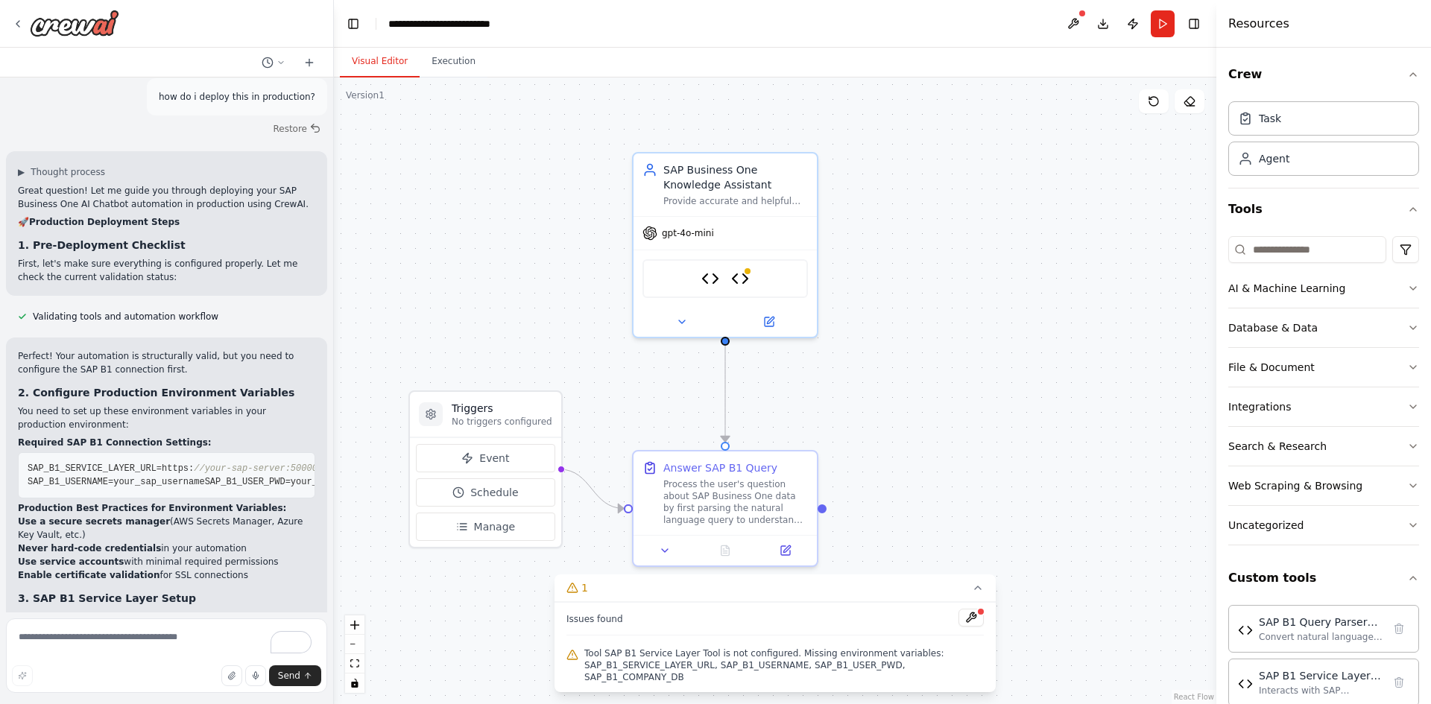
scroll to position [4977, 0]
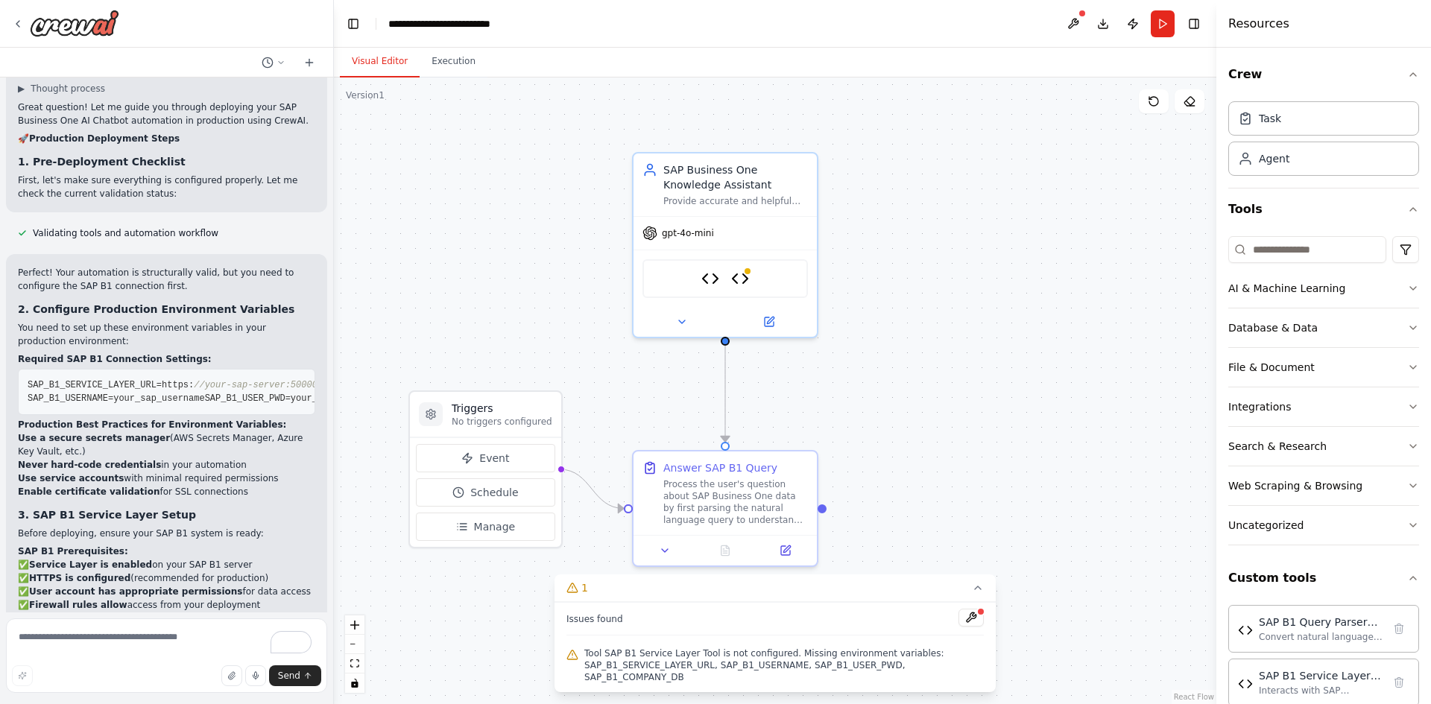
drag, startPoint x: 42, startPoint y: 421, endPoint x: 250, endPoint y: 417, distance: 207.2
click at [250, 572] on li "✅ HTTPS is configured (recommended for production)" at bounding box center [166, 578] width 297 height 13
click at [235, 585] on li "✅ User account has appropriate permissions for data access" at bounding box center [166, 591] width 297 height 13
drag, startPoint x: 33, startPoint y: 436, endPoint x: 235, endPoint y: 434, distance: 202.7
click at [235, 585] on li "✅ User account has appropriate permissions for data access" at bounding box center [166, 591] width 297 height 13
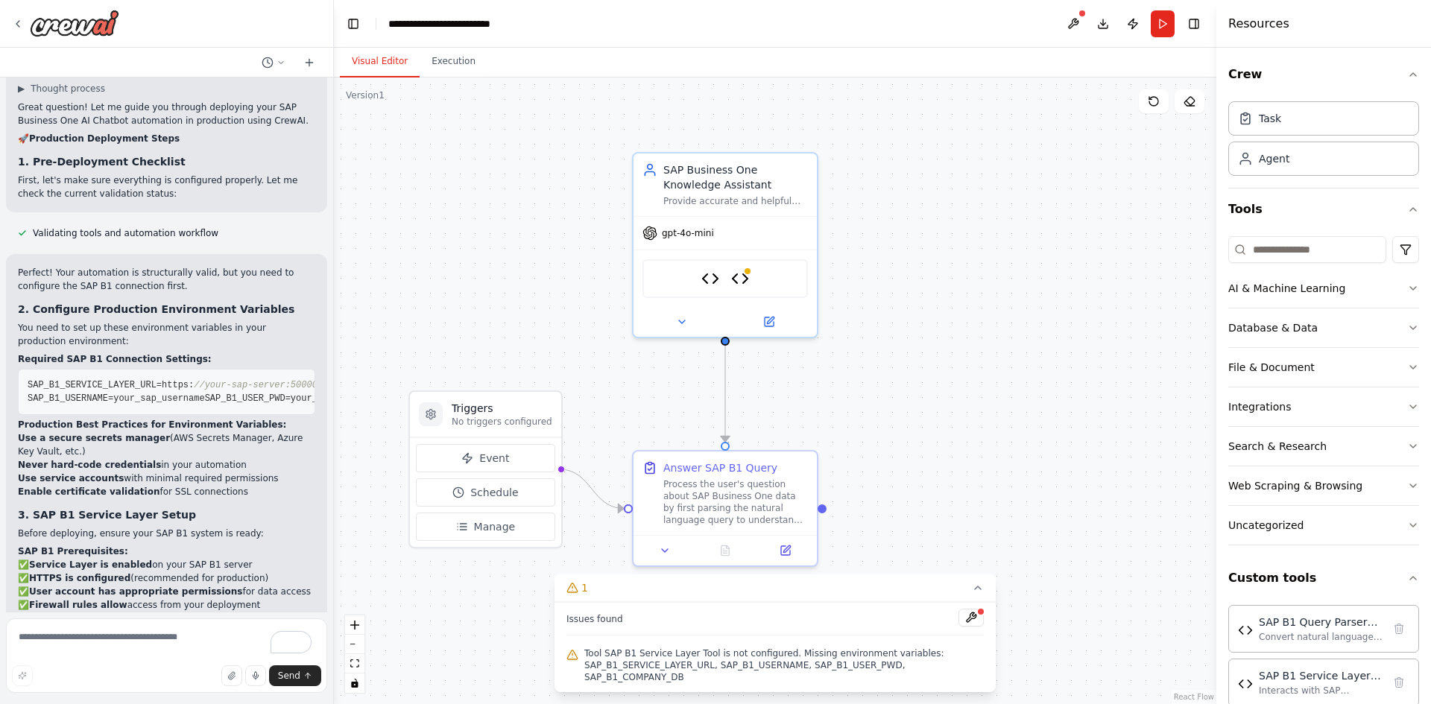
click at [234, 598] on li "✅ Firewall rules allow access from your deployment environment" at bounding box center [166, 611] width 297 height 27
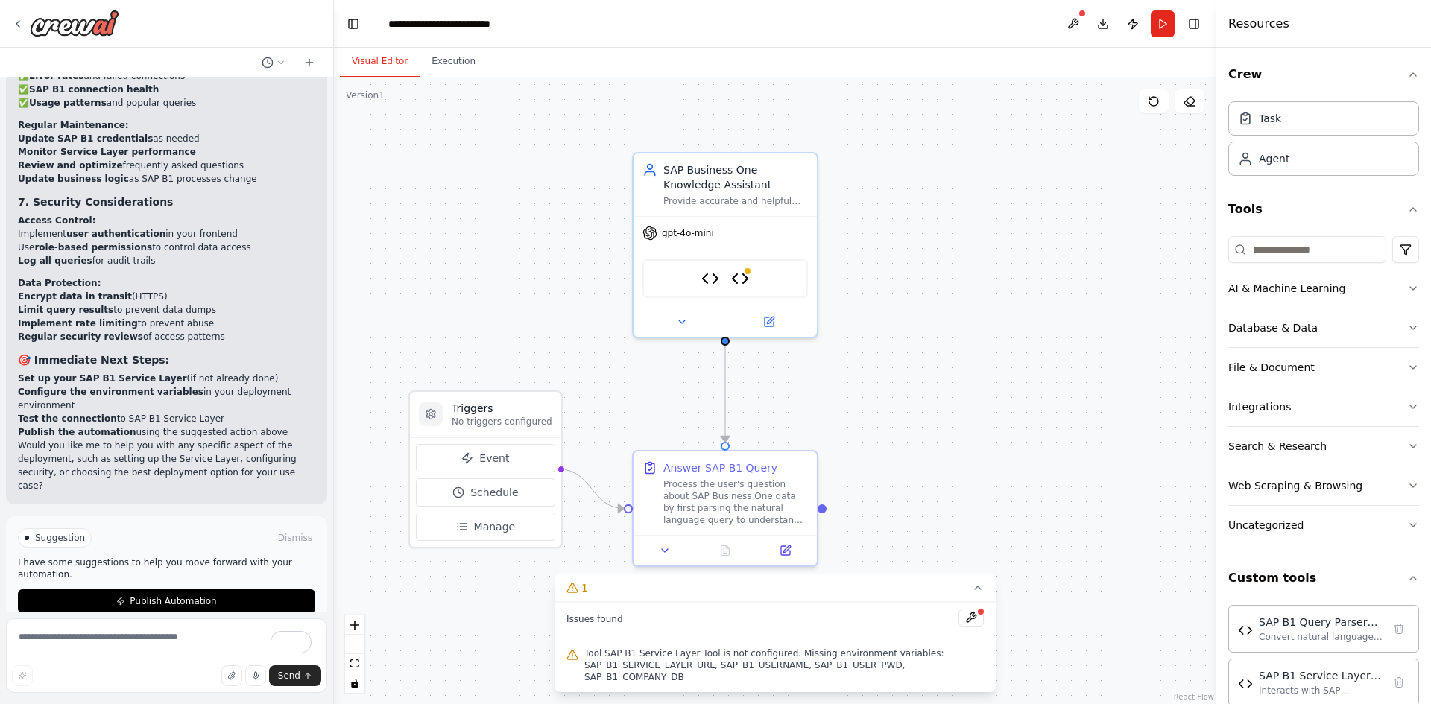
scroll to position [6169, 0]
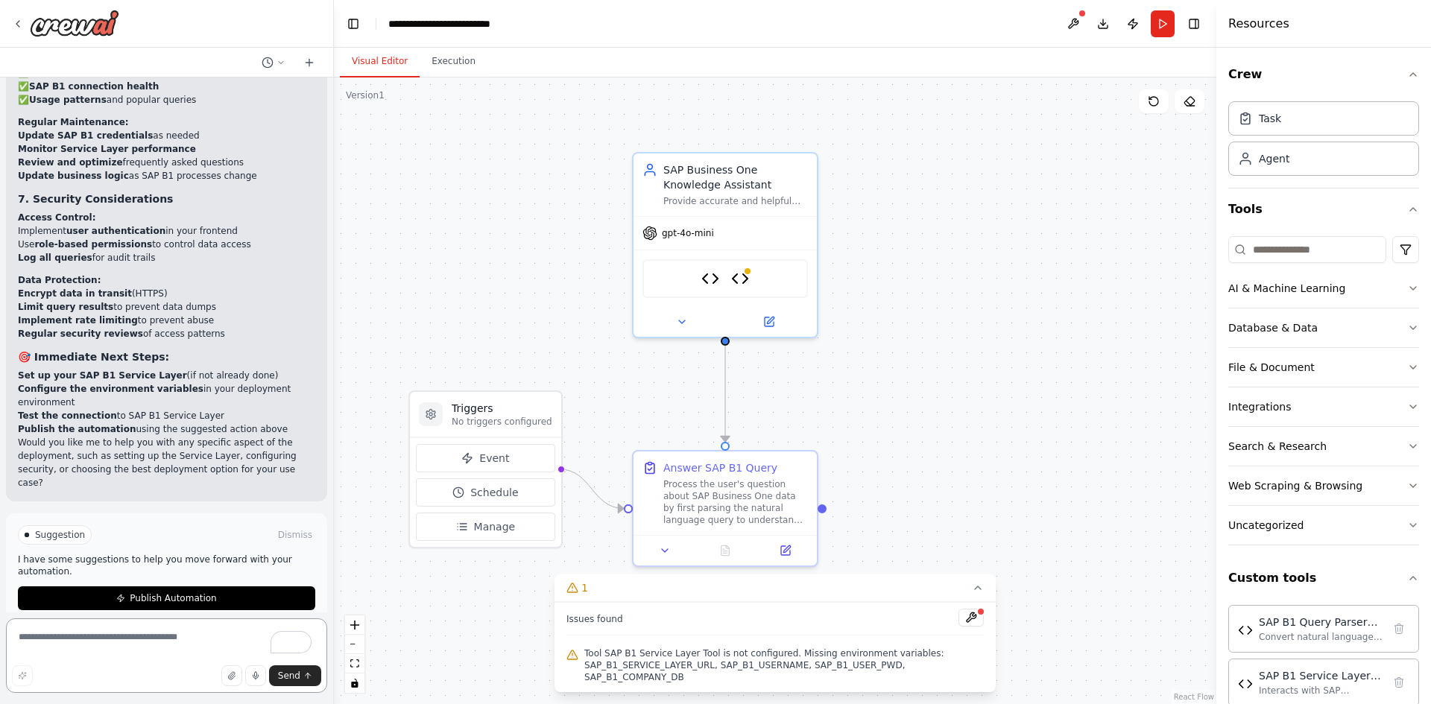
click at [80, 636] on textarea "To enrich screen reader interactions, please activate Accessibility in Grammarl…" at bounding box center [166, 655] width 321 height 75
type textarea "**********"
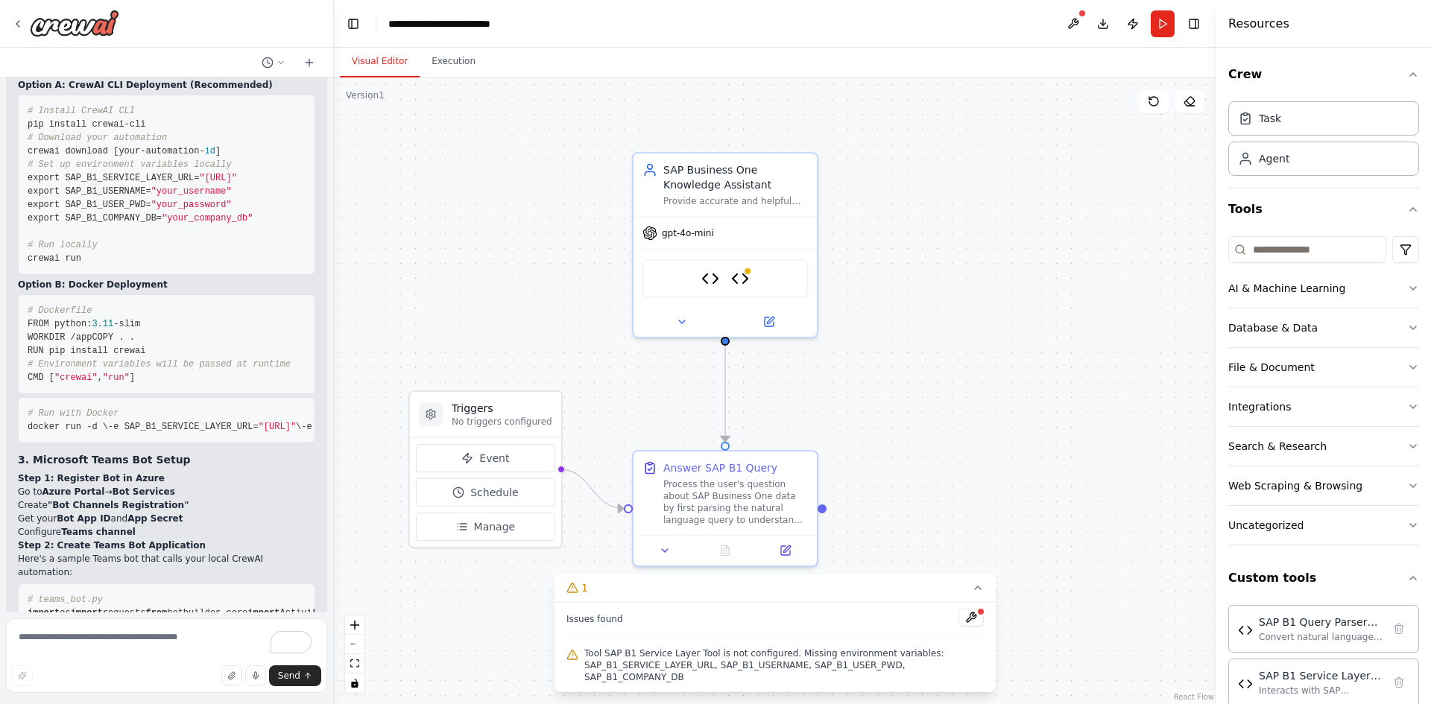
scroll to position [6901, 0]
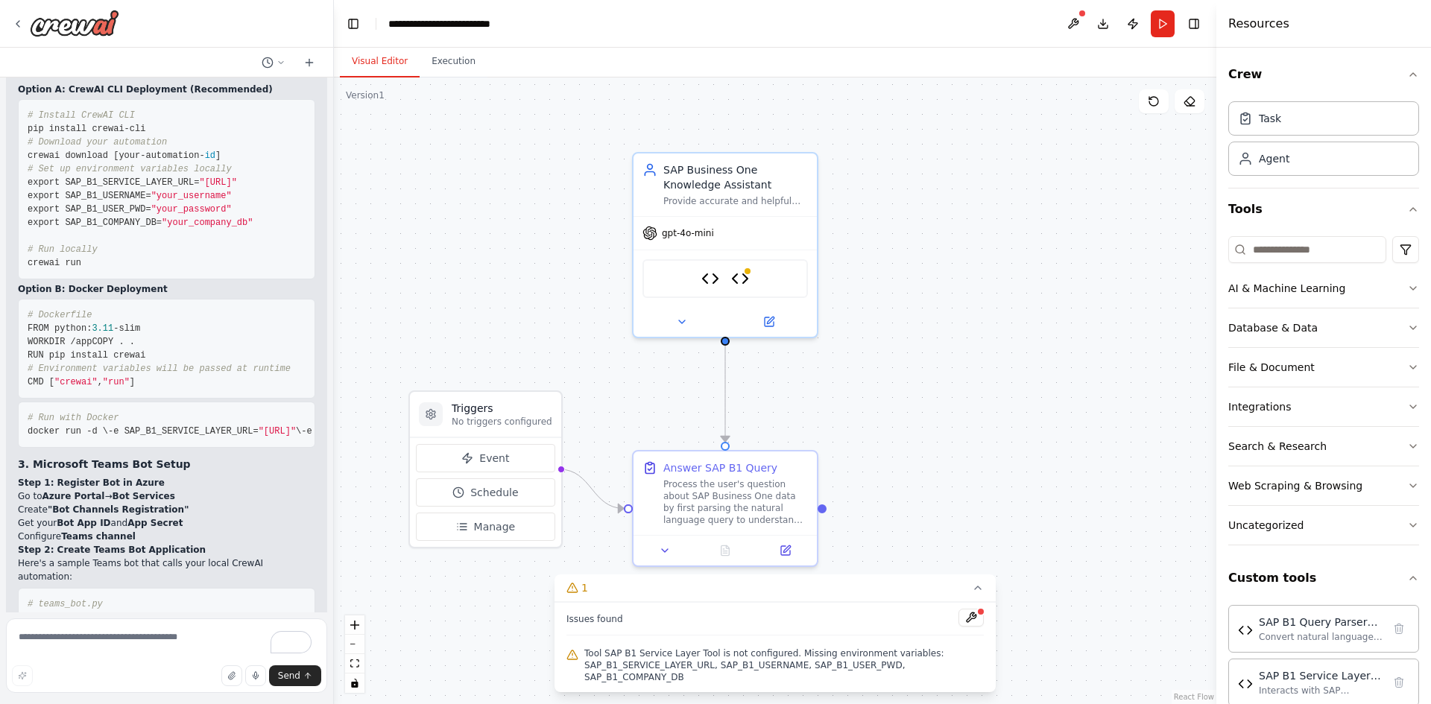
click at [305, 426] on div "▶ Thought process Excellent! Setting up your SAP B1 chatbot locally with Micros…" at bounding box center [166, 353] width 321 height 942
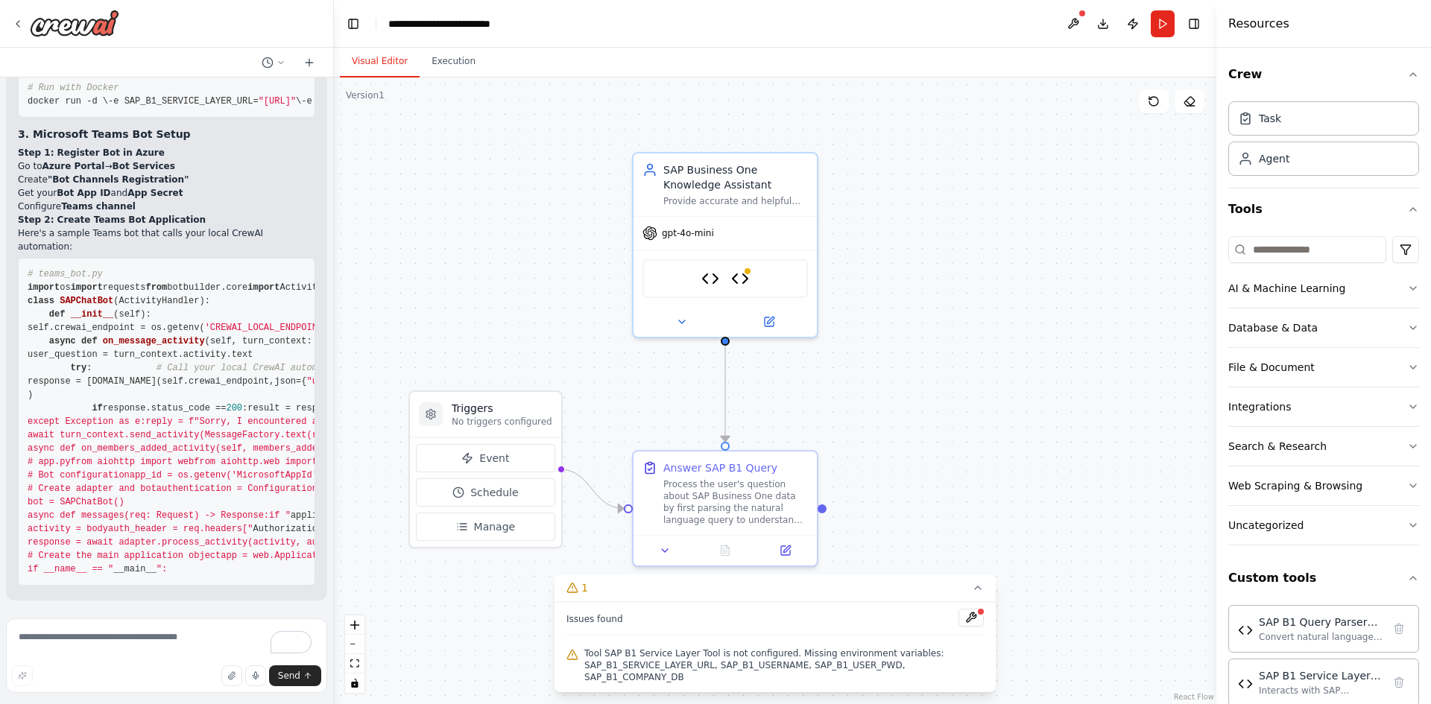
scroll to position [7795, 0]
click at [12, 417] on div "▶ Thought process Excellent! Setting up your SAP B1 chatbot locally with Micros…" at bounding box center [166, 75] width 321 height 1049
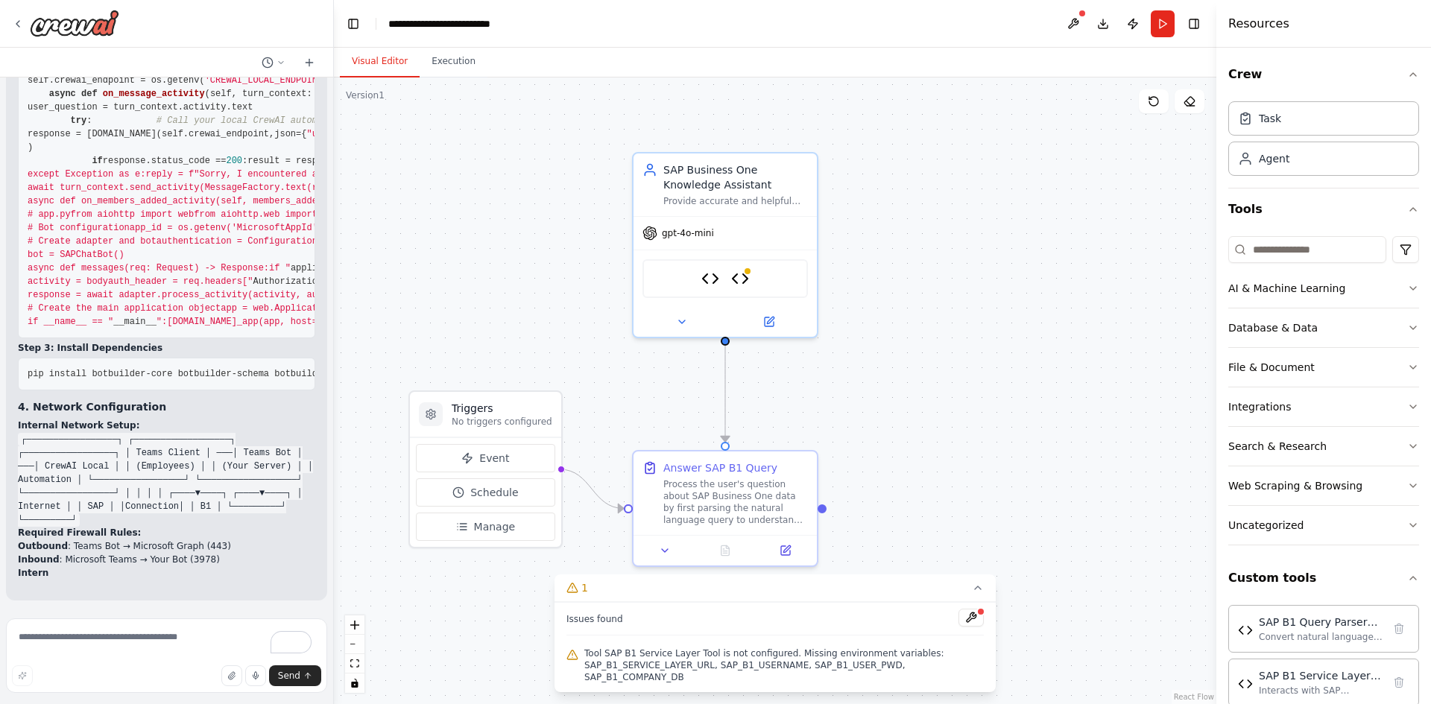
scroll to position [8460, 0]
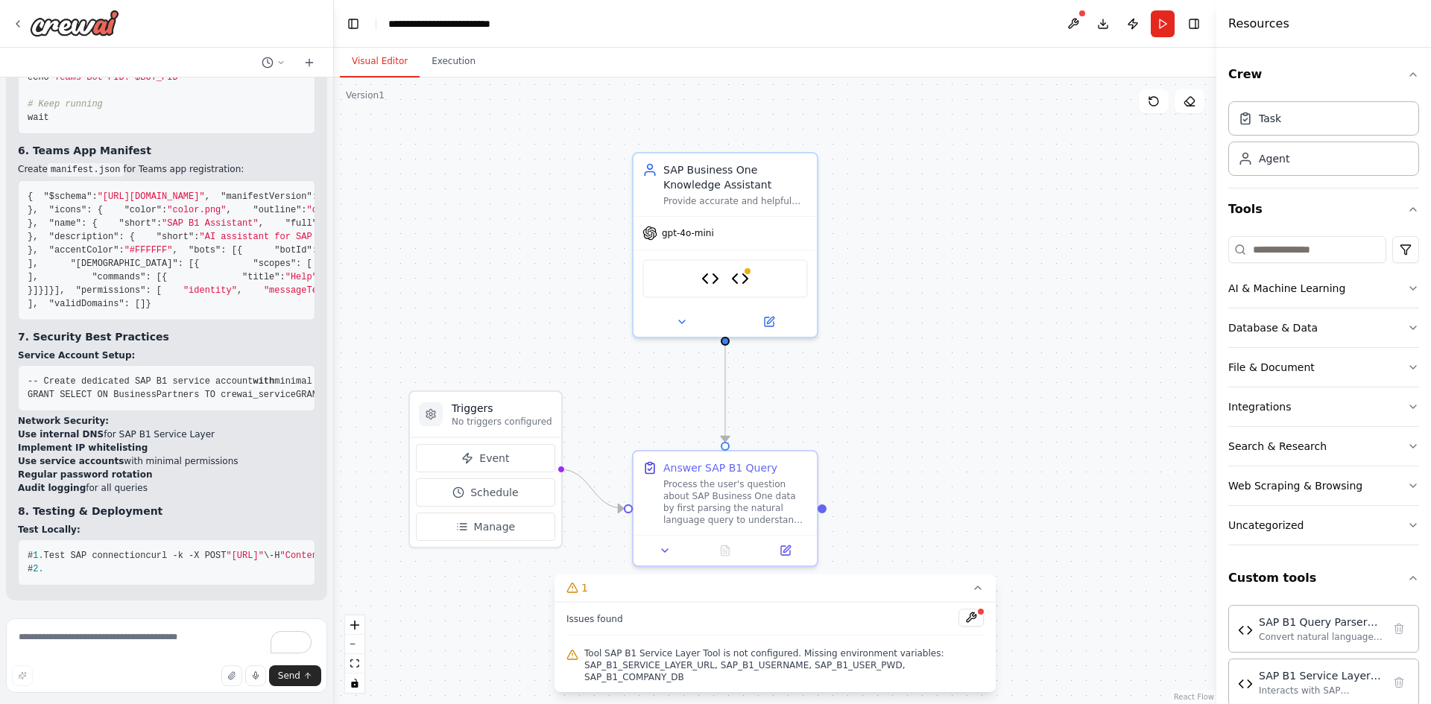
scroll to position [10206, 0]
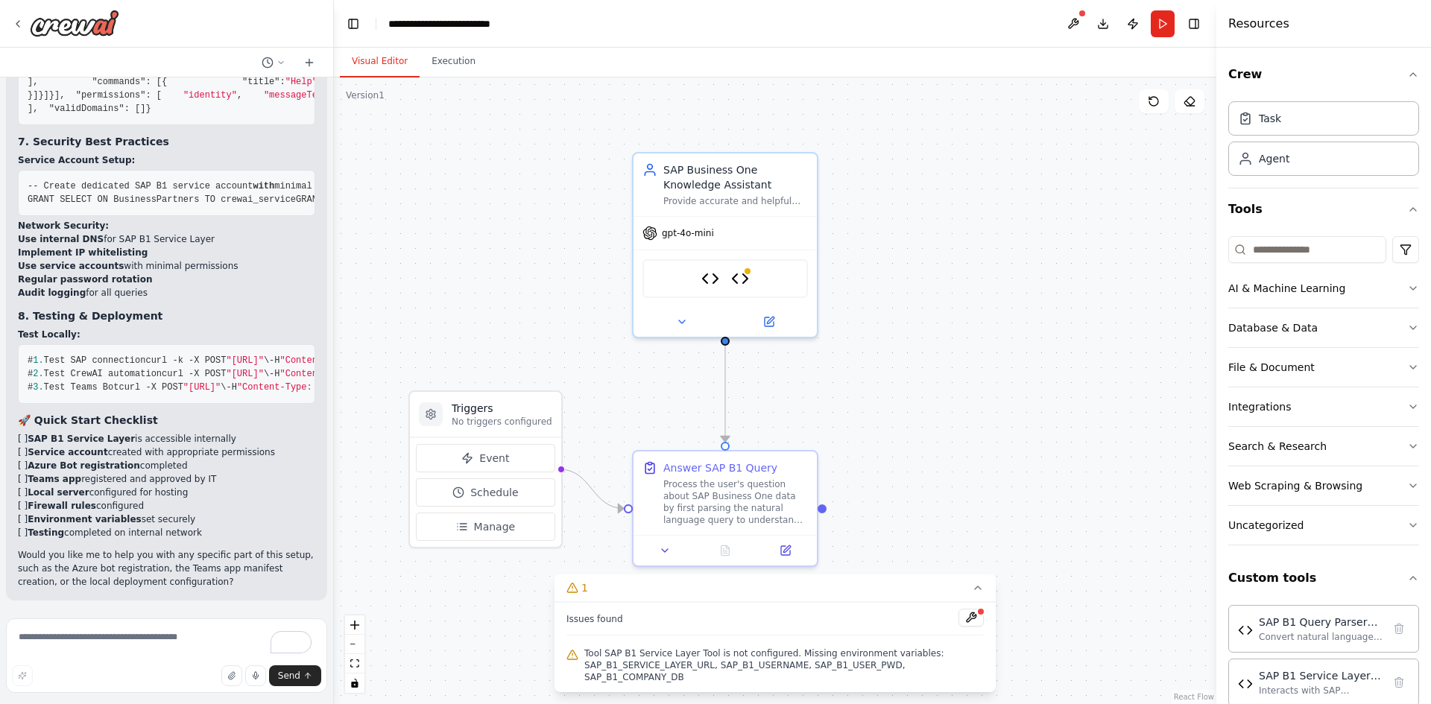
scroll to position [8641, 0]
